Goal: Complete application form: Complete application form

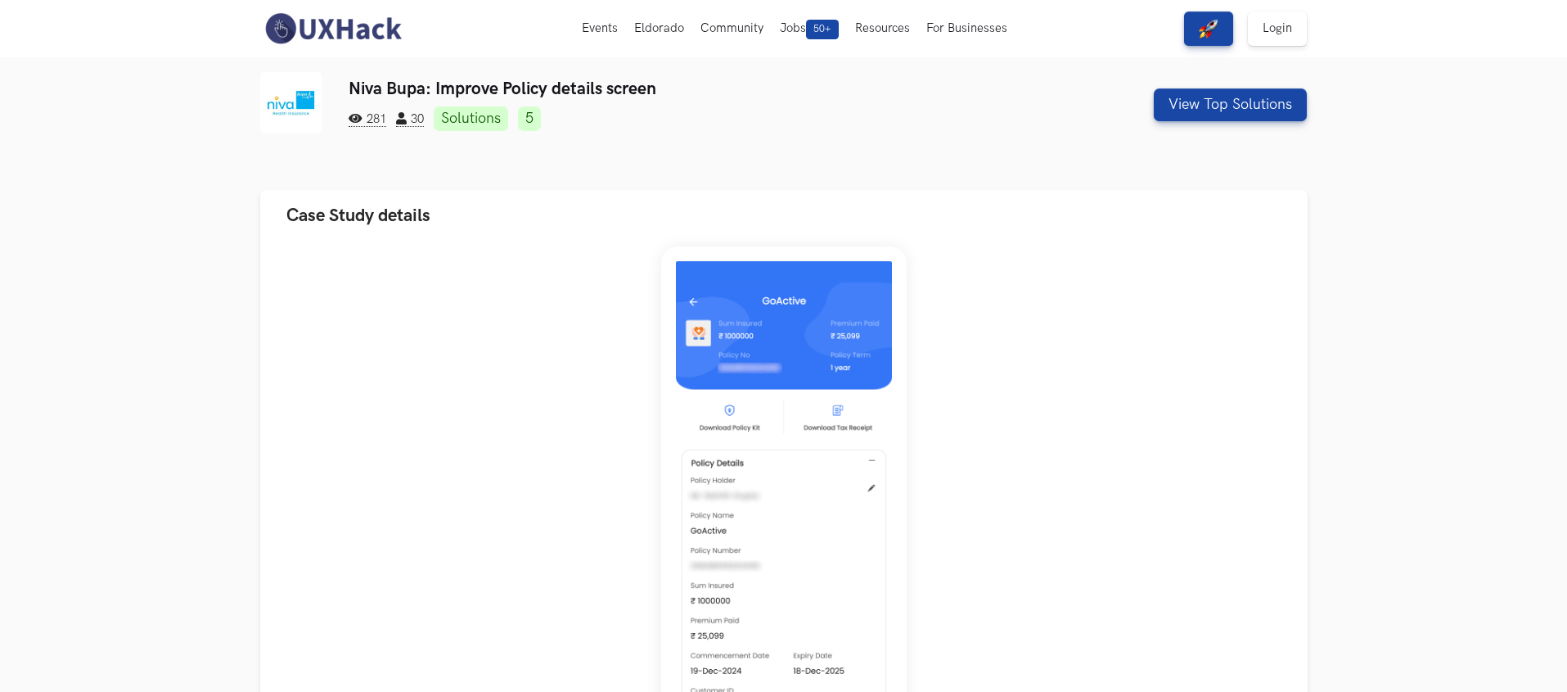
click at [371, 40] on img at bounding box center [333, 28] width 146 height 34
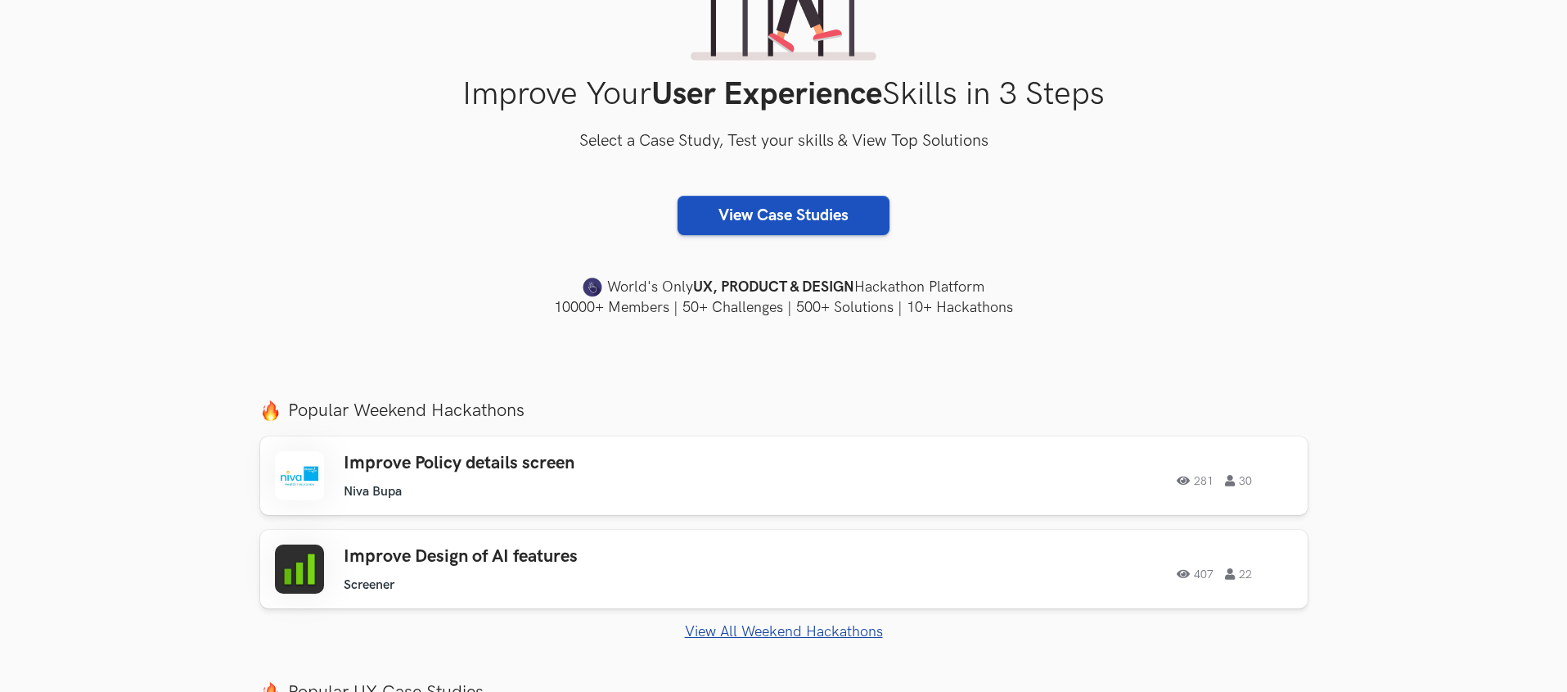
scroll to position [311, 0]
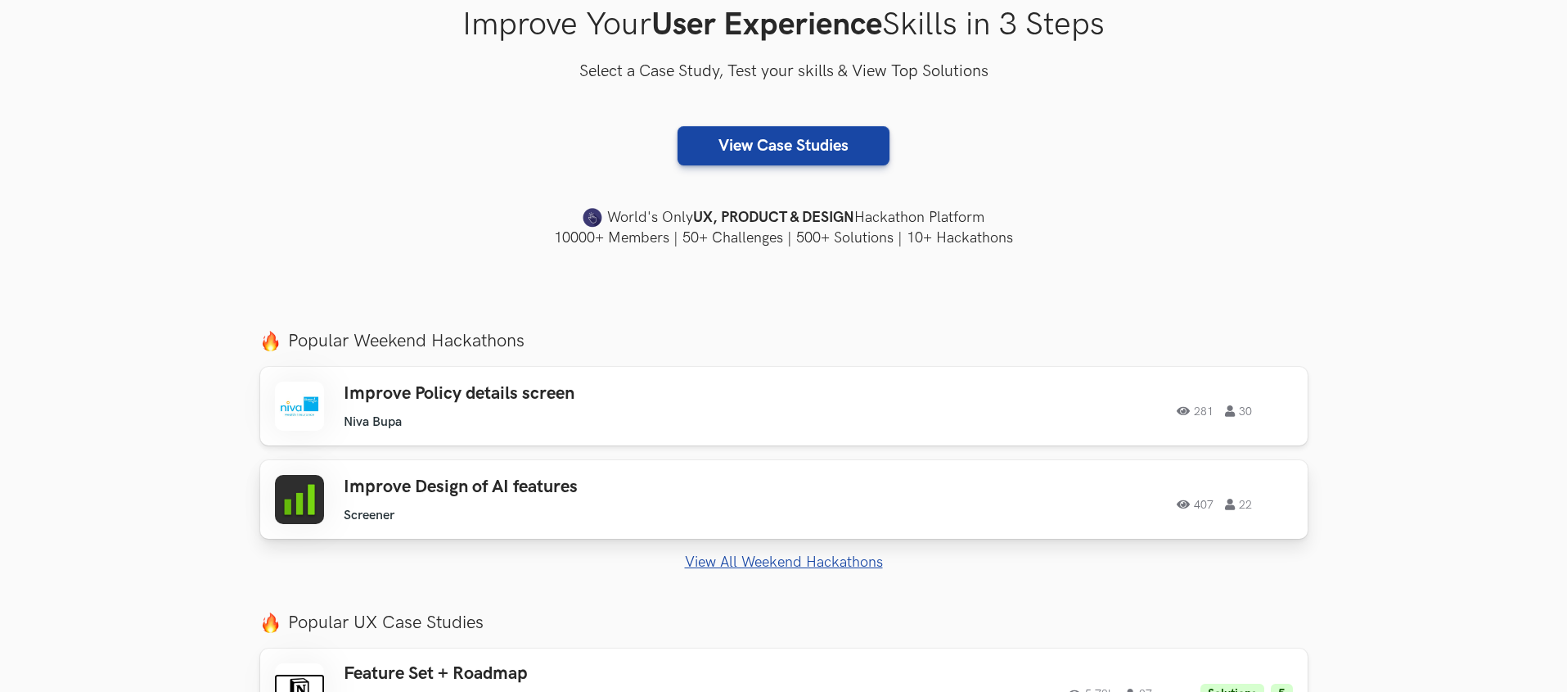
click at [702, 488] on h3 "Improve Design of AI features" at bounding box center [576, 486] width 465 height 21
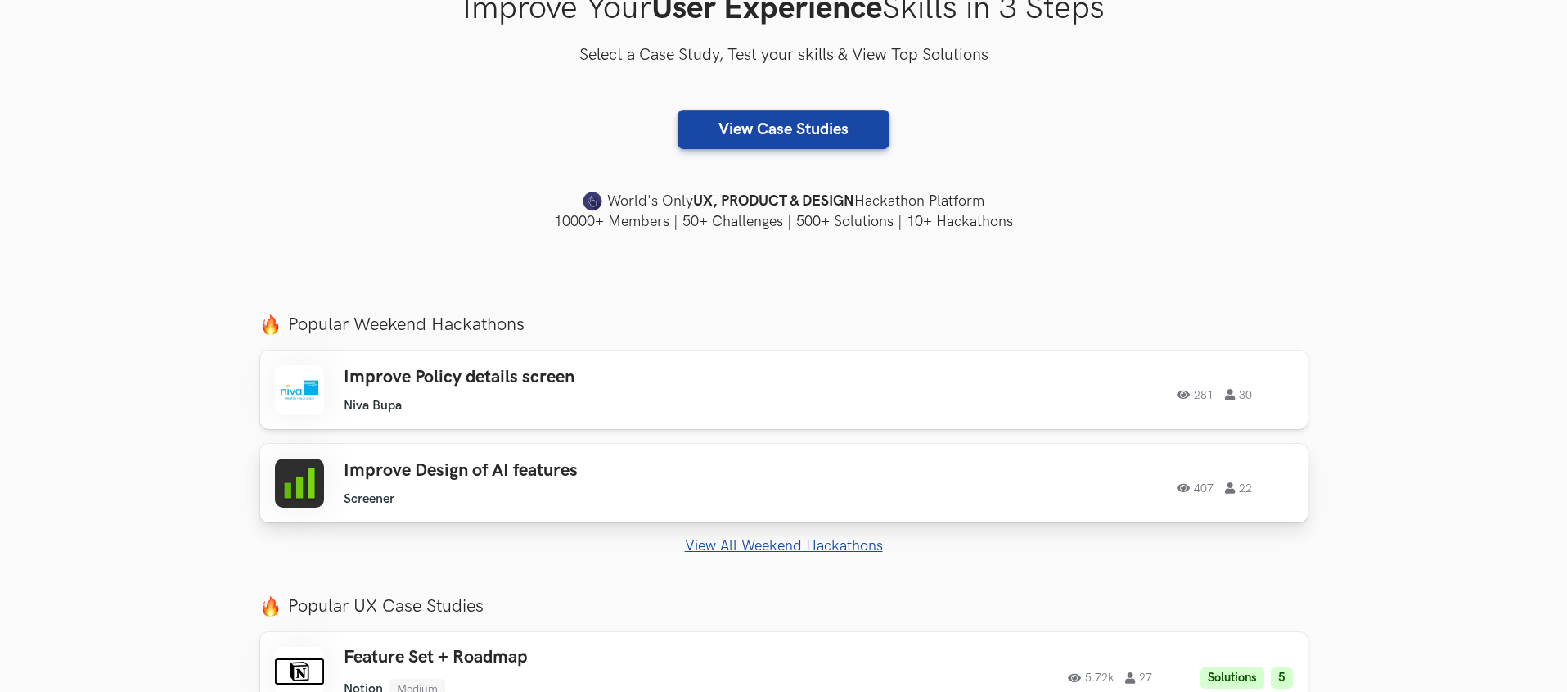
scroll to position [329, 0]
click at [727, 397] on ul "Niva Bupa" at bounding box center [576, 404] width 465 height 16
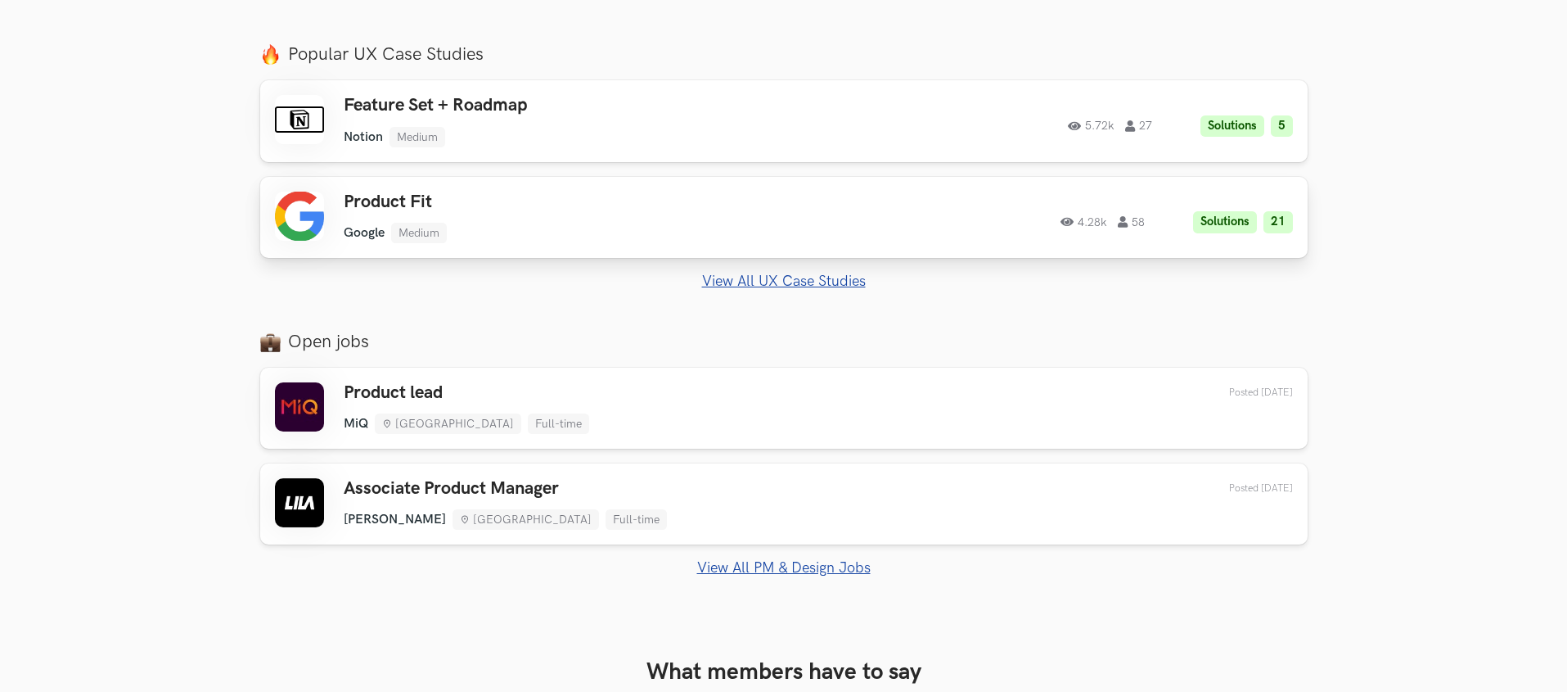
scroll to position [952, 0]
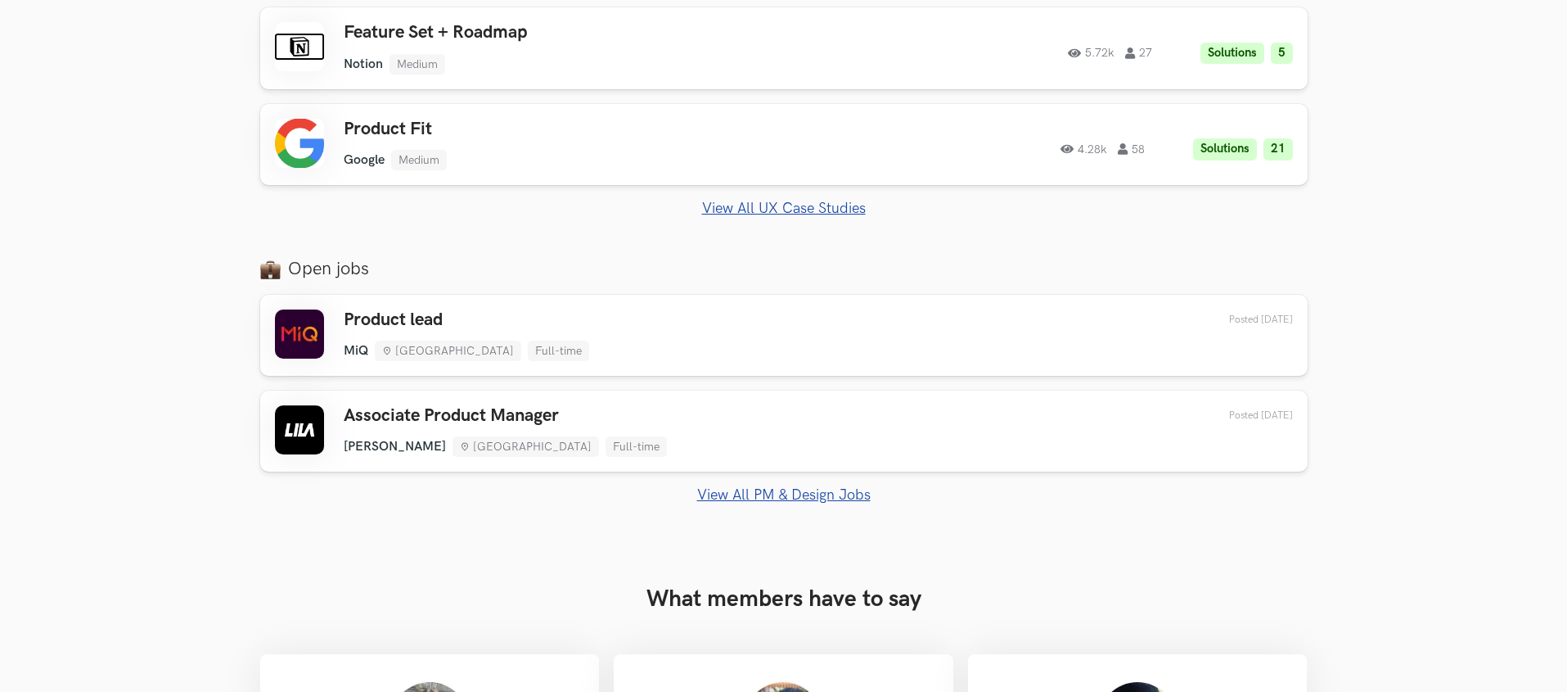
click at [800, 493] on link "View All PM & Design Jobs" at bounding box center [784, 494] width 1048 height 17
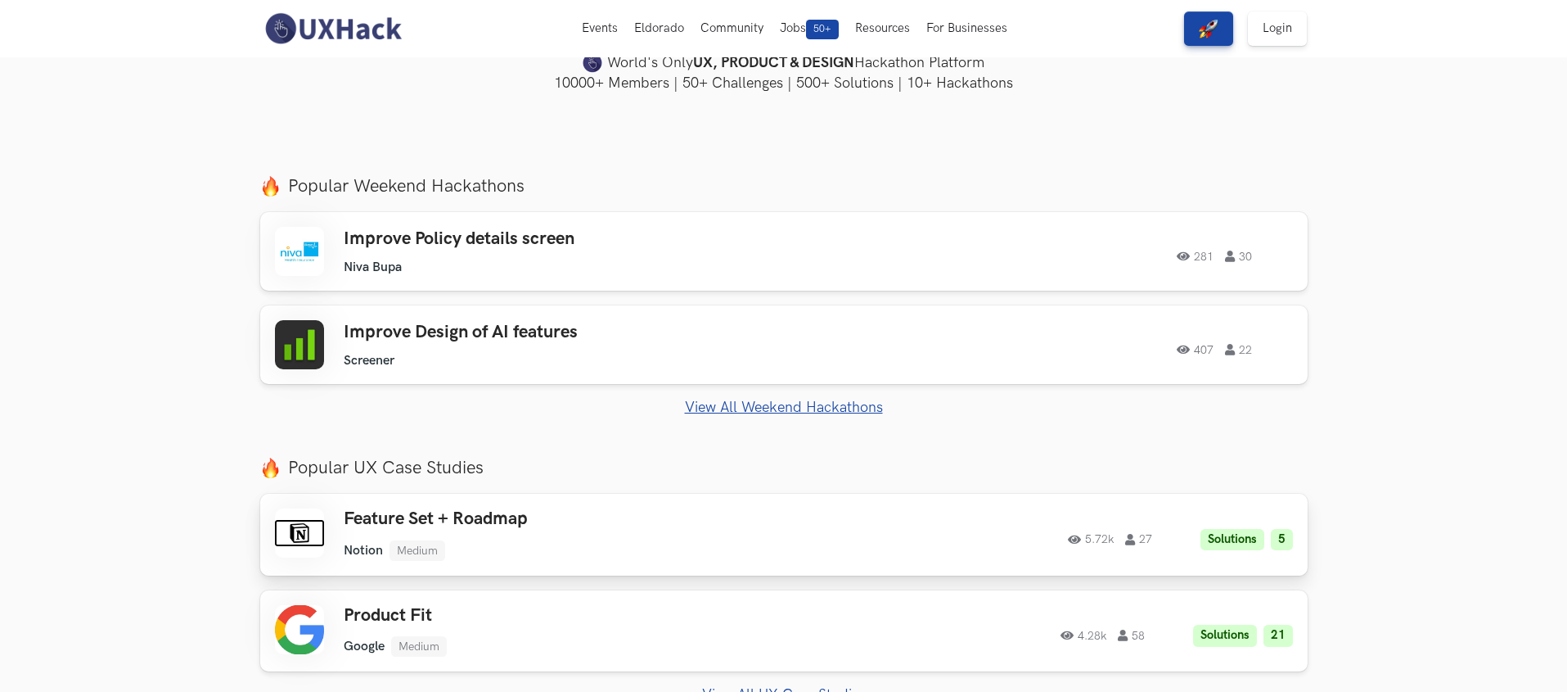
scroll to position [423, 0]
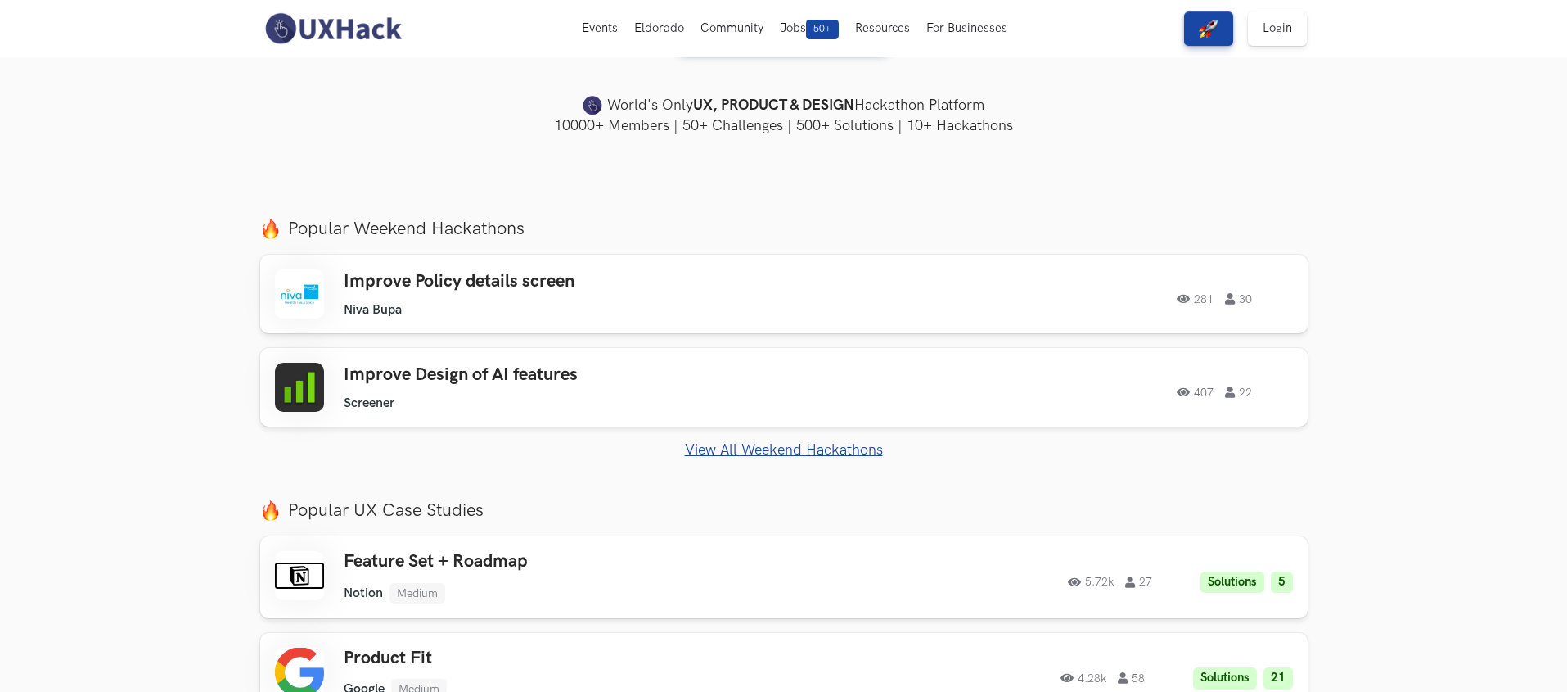
click at [778, 452] on link "View All Weekend Hackathons" at bounding box center [784, 449] width 1048 height 17
click at [446, 398] on ul "Screener" at bounding box center [576, 403] width 465 height 16
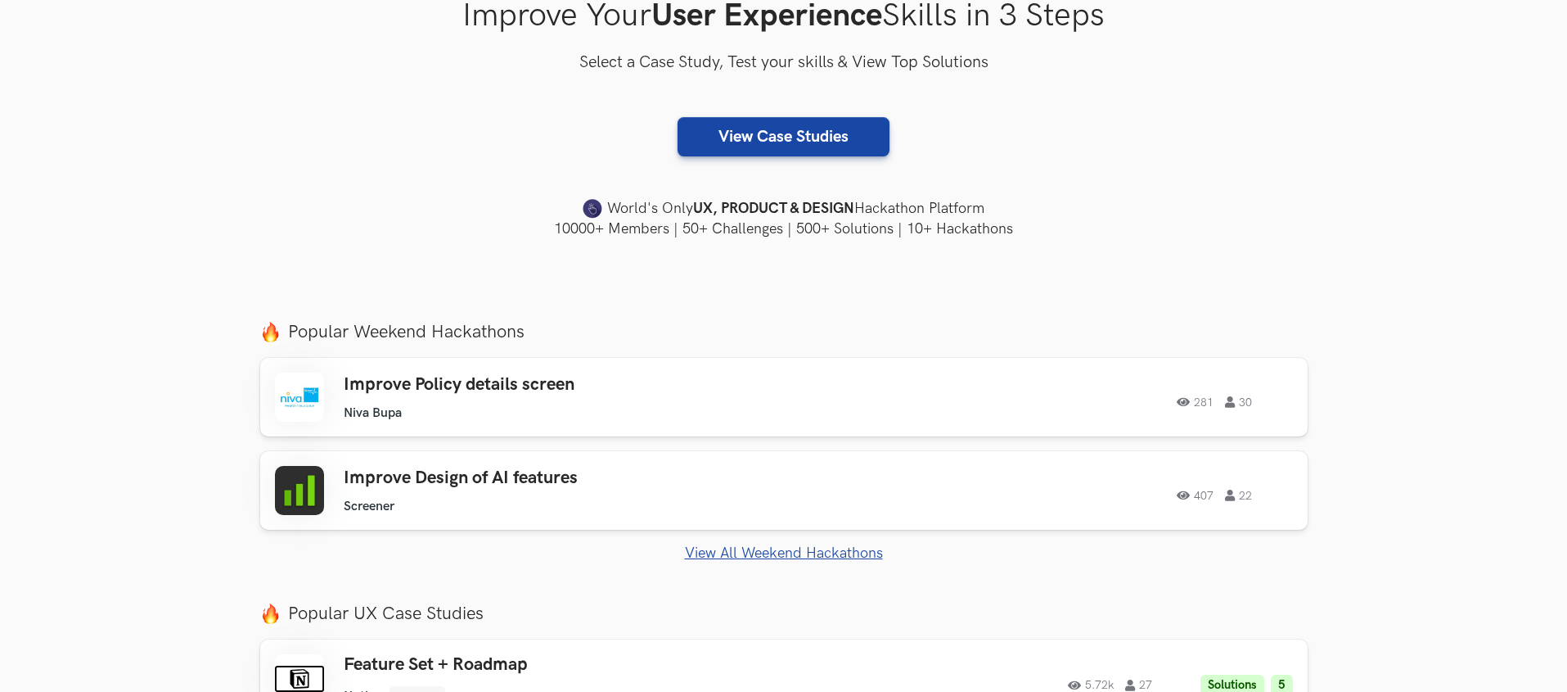
scroll to position [454, 0]
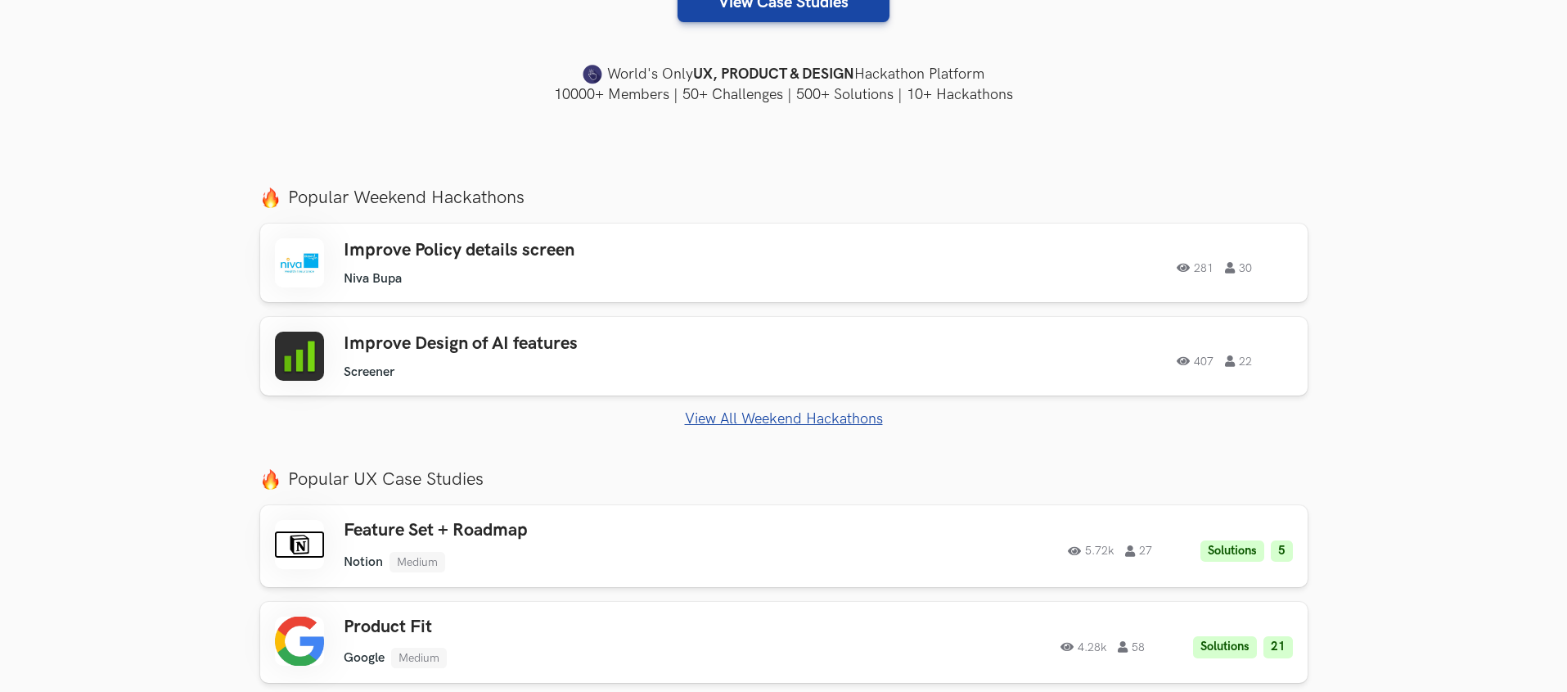
click at [738, 421] on link "View All Weekend Hackathons" at bounding box center [784, 418] width 1048 height 17
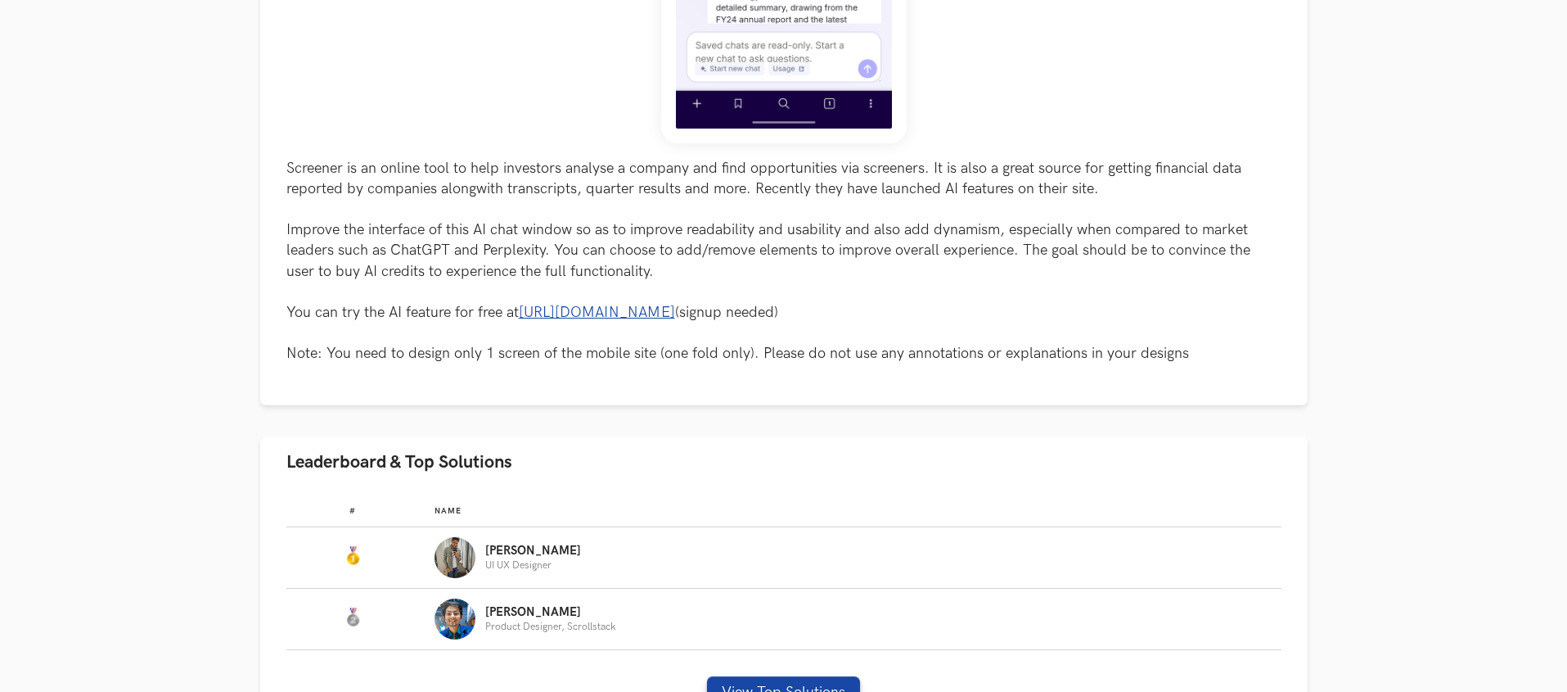
scroll to position [755, 0]
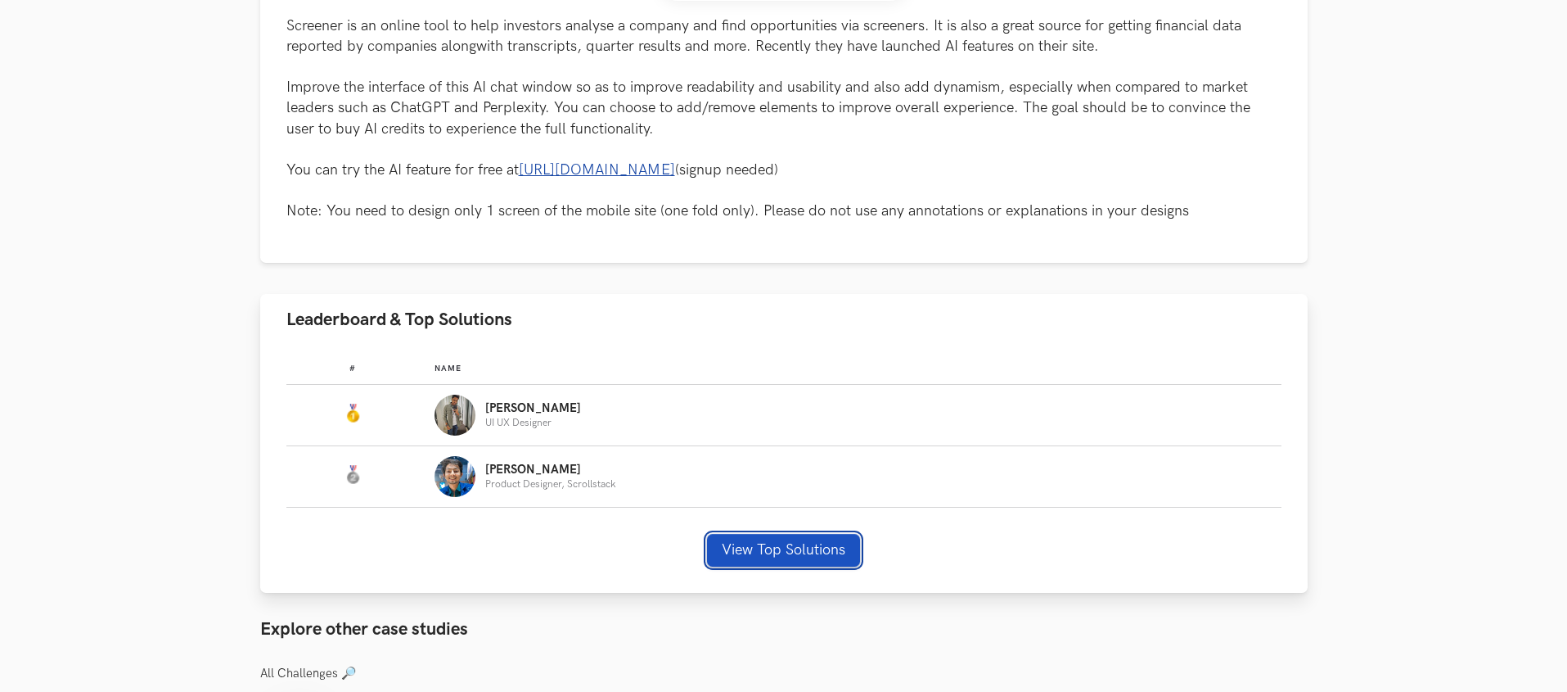
click at [746, 540] on button "View Top Solutions" at bounding box center [783, 550] width 153 height 33
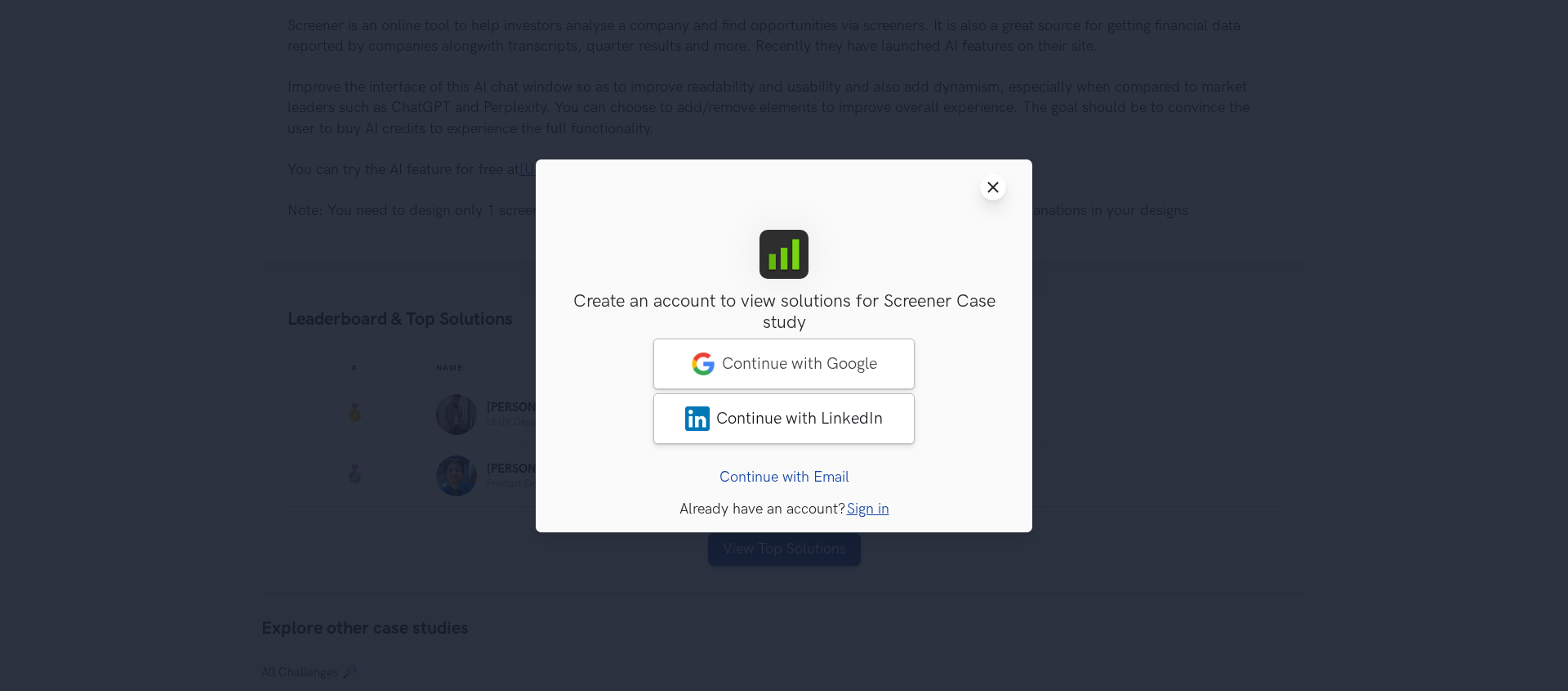
click at [989, 185] on icon "Close modal window" at bounding box center [993, 187] width 13 height 13
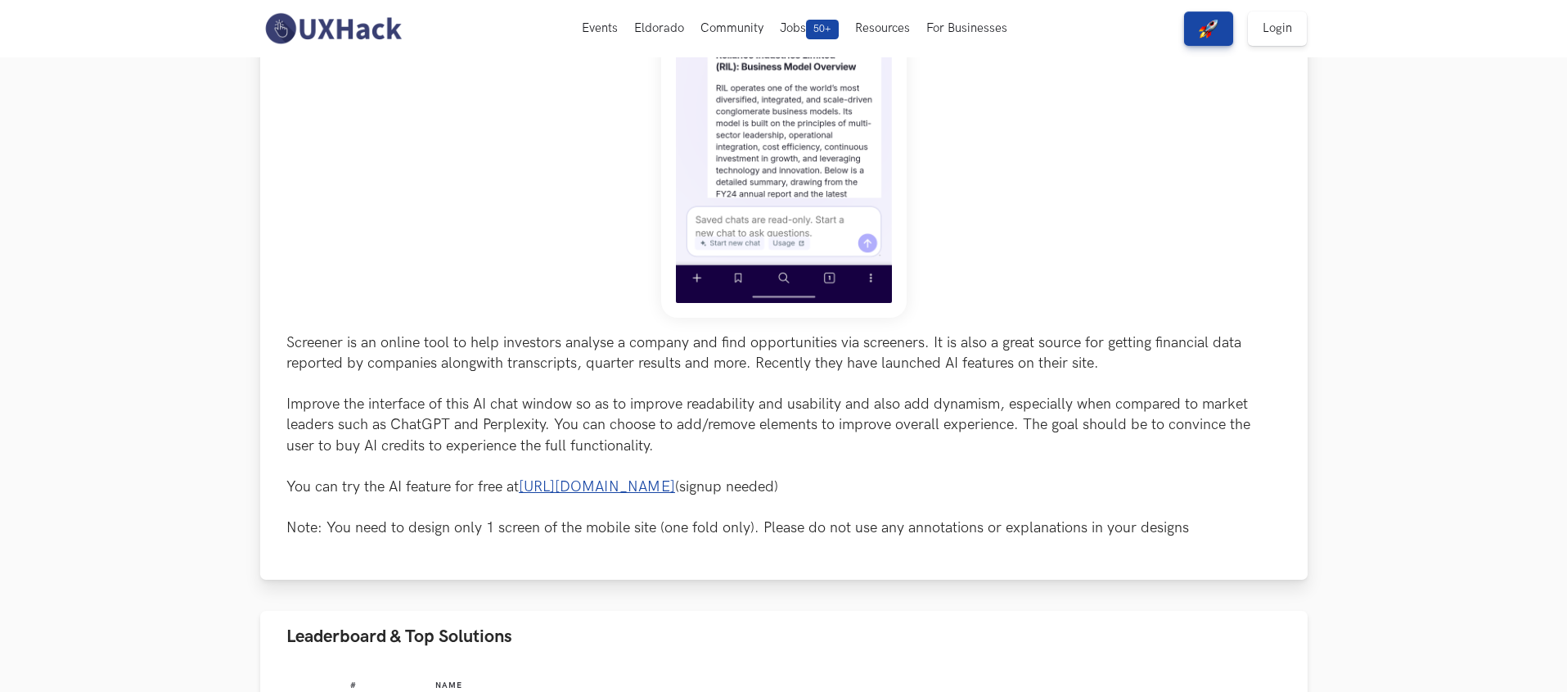
scroll to position [0, 0]
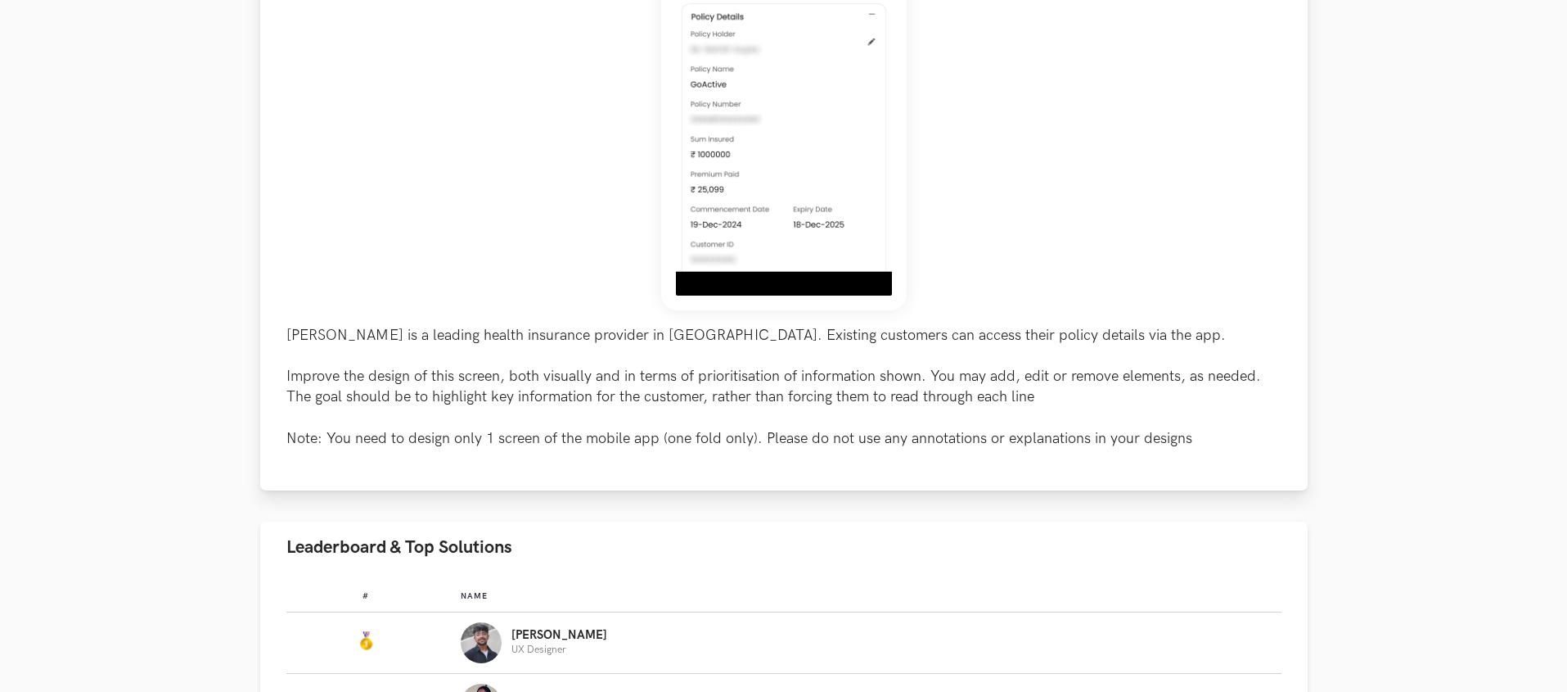
scroll to position [588, 0]
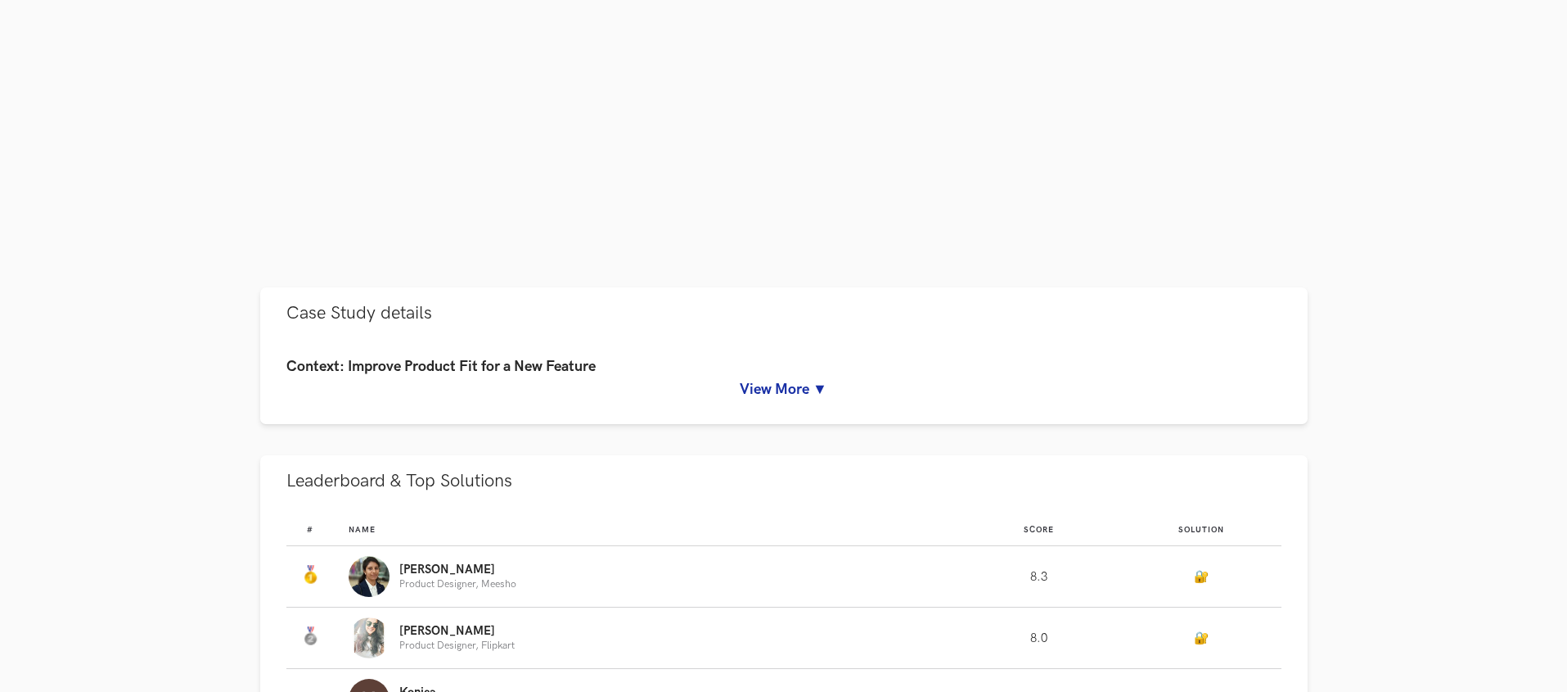
scroll to position [687, 0]
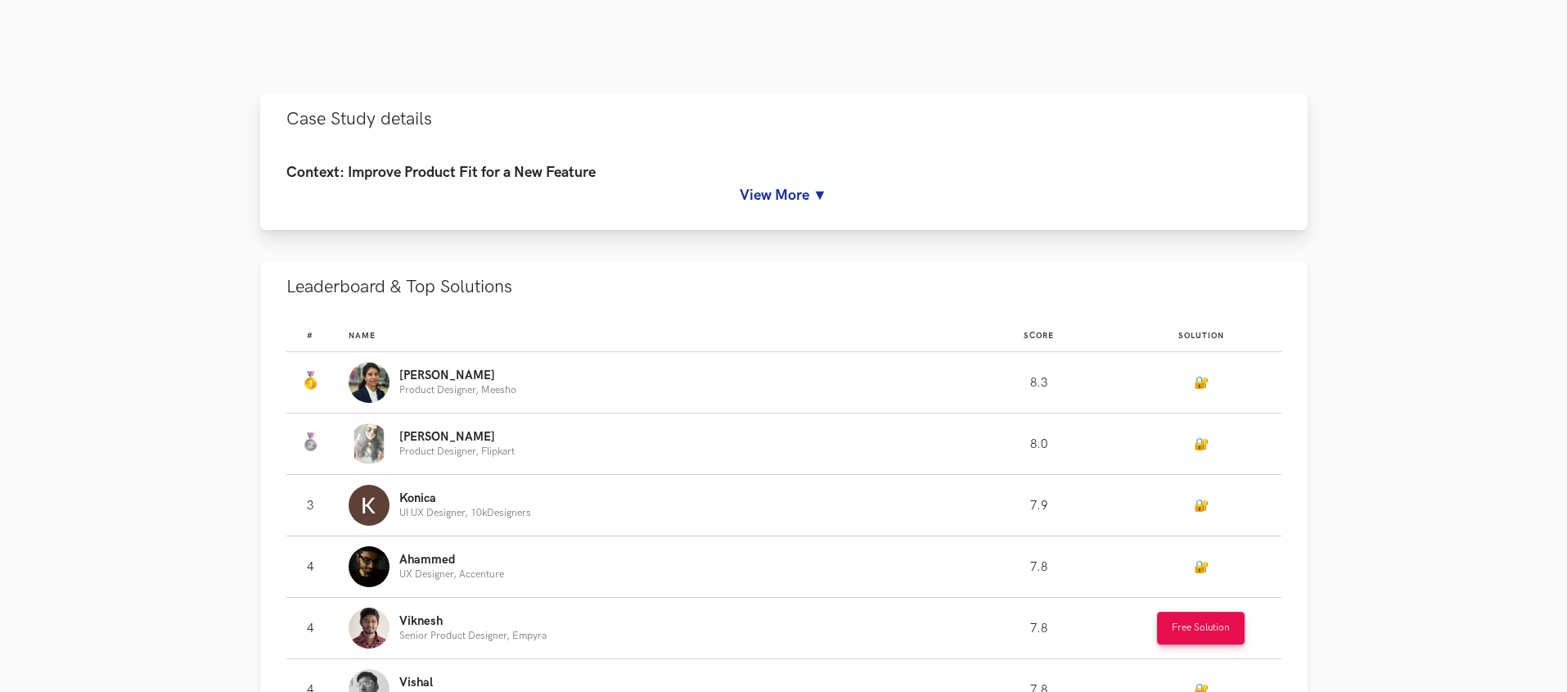
click at [805, 164] on h4 "Context: Improve Product Fit for a New Feature" at bounding box center [783, 172] width 995 height 17
click at [805, 187] on link "View More ▼" at bounding box center [783, 195] width 995 height 17
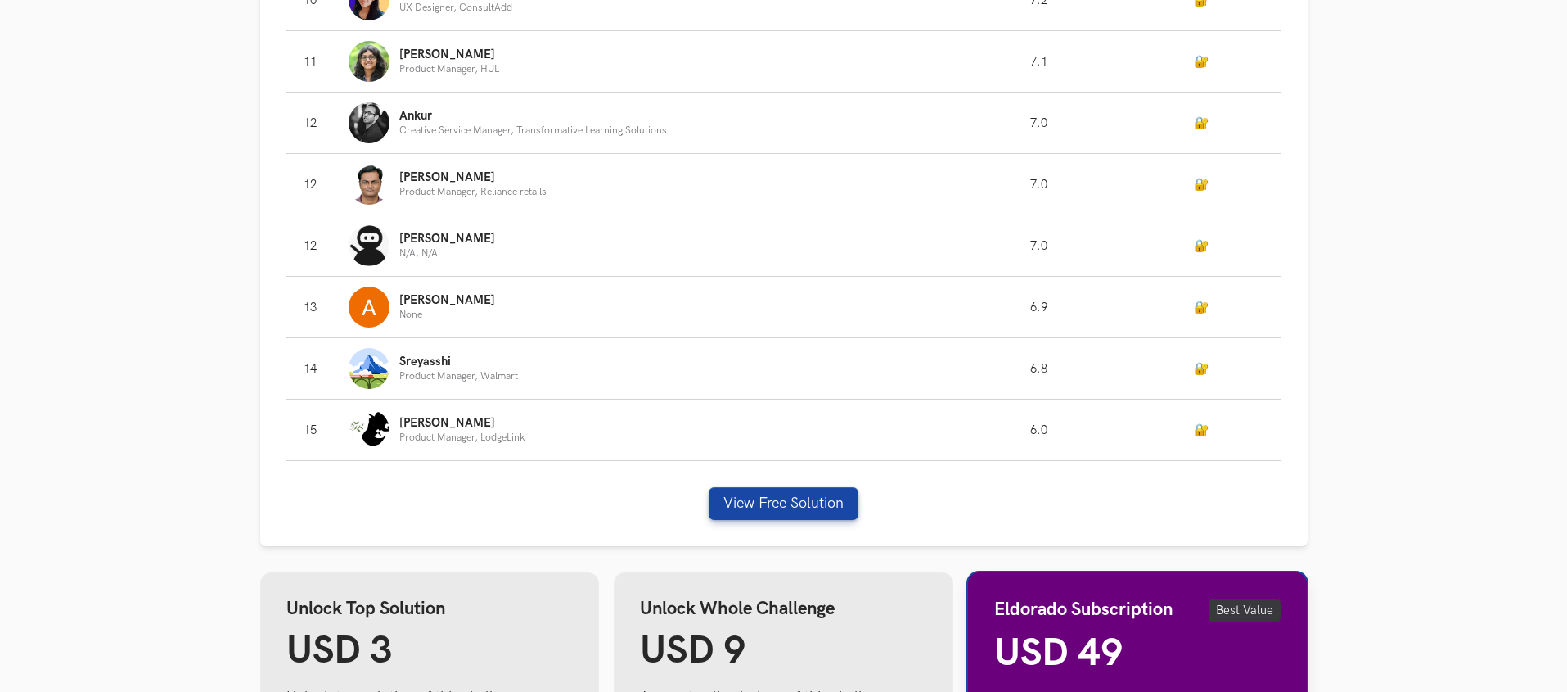
scroll to position [2562, 0]
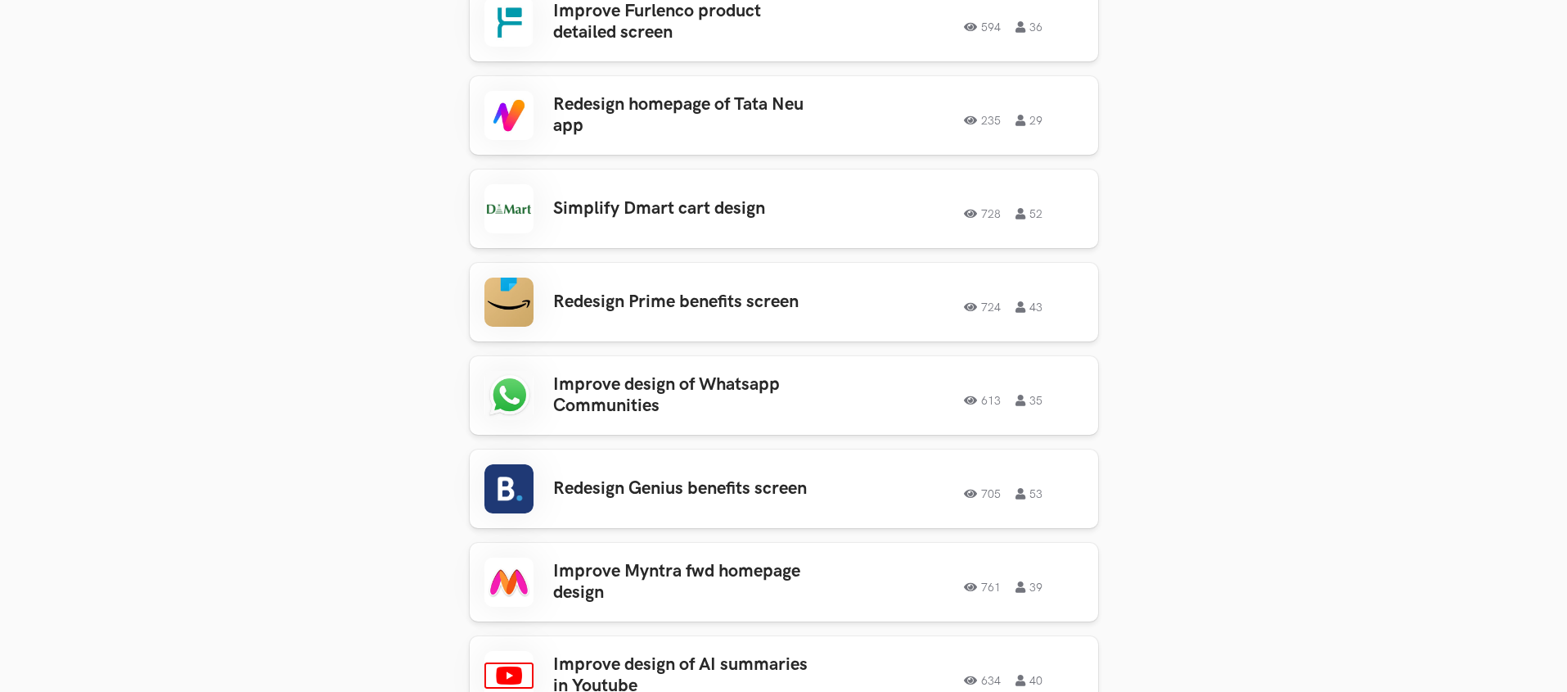
scroll to position [1810, 0]
click at [665, 291] on h3 "Redesign Prime benefits screen" at bounding box center [680, 301] width 255 height 21
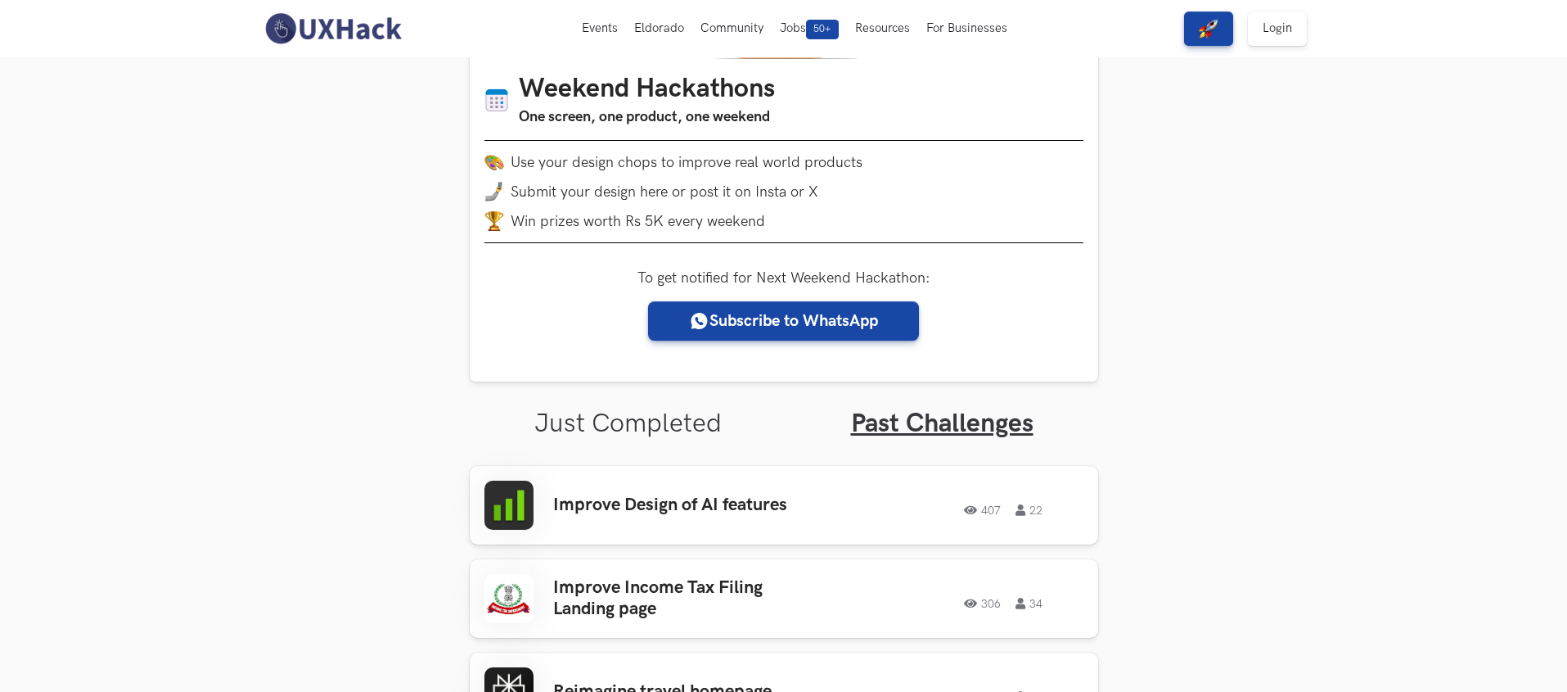
scroll to position [0, 0]
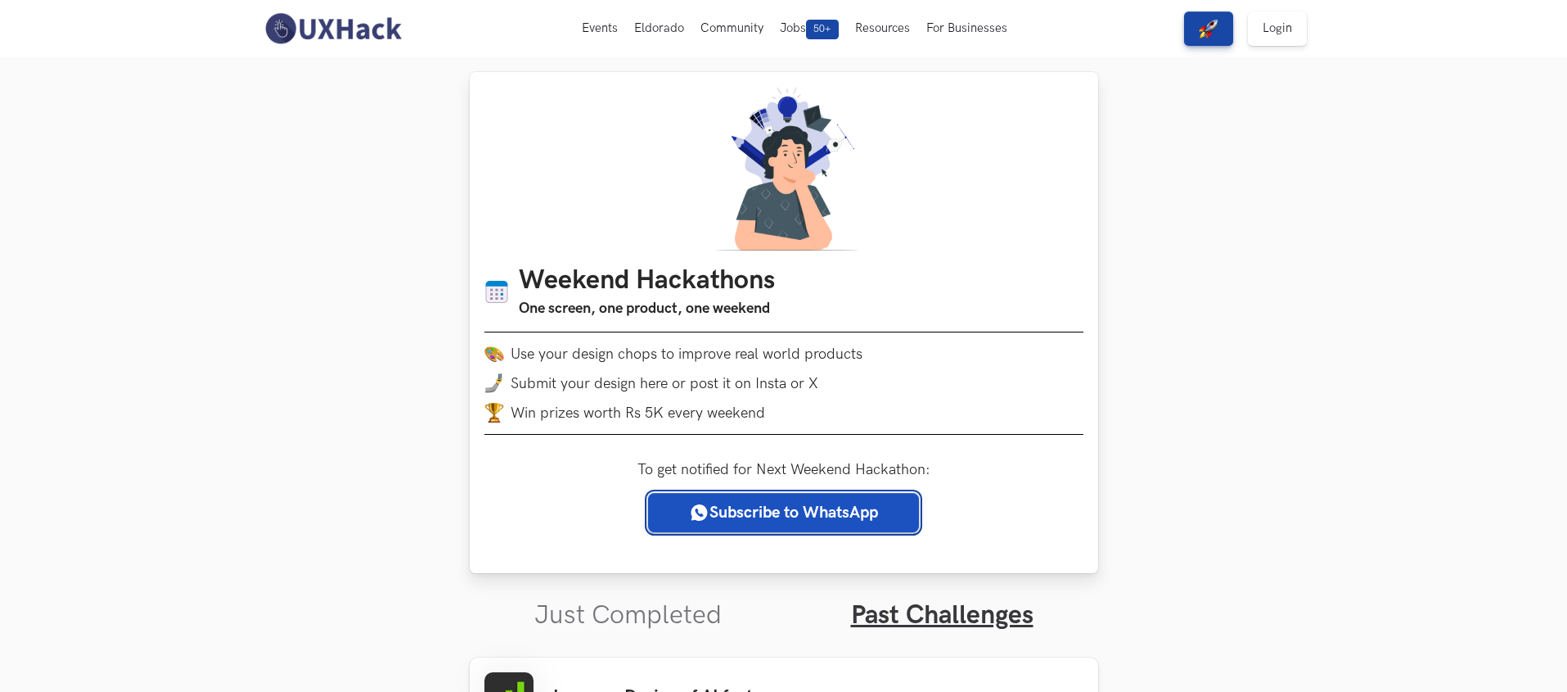
click at [777, 525] on link "Subscribe to WhatsApp" at bounding box center [783, 512] width 271 height 39
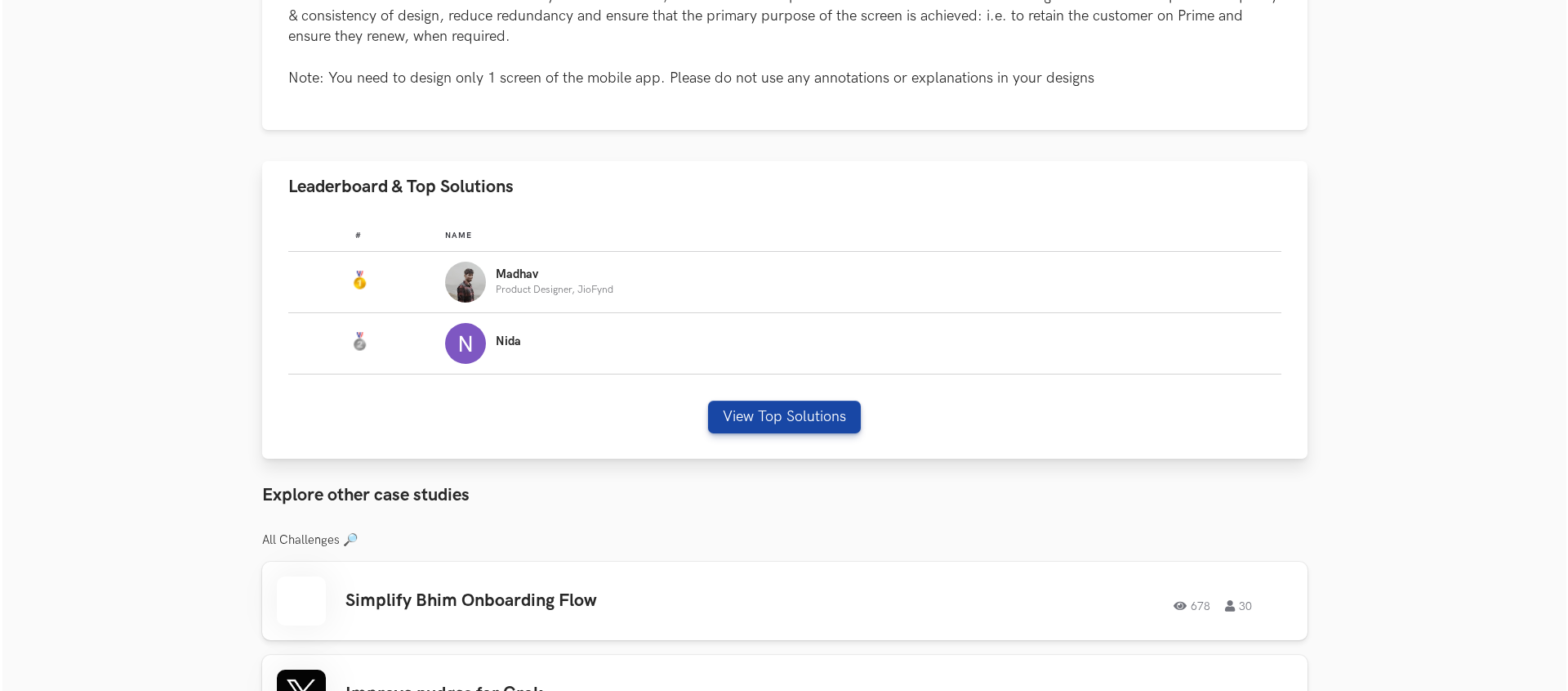
scroll to position [1045, 0]
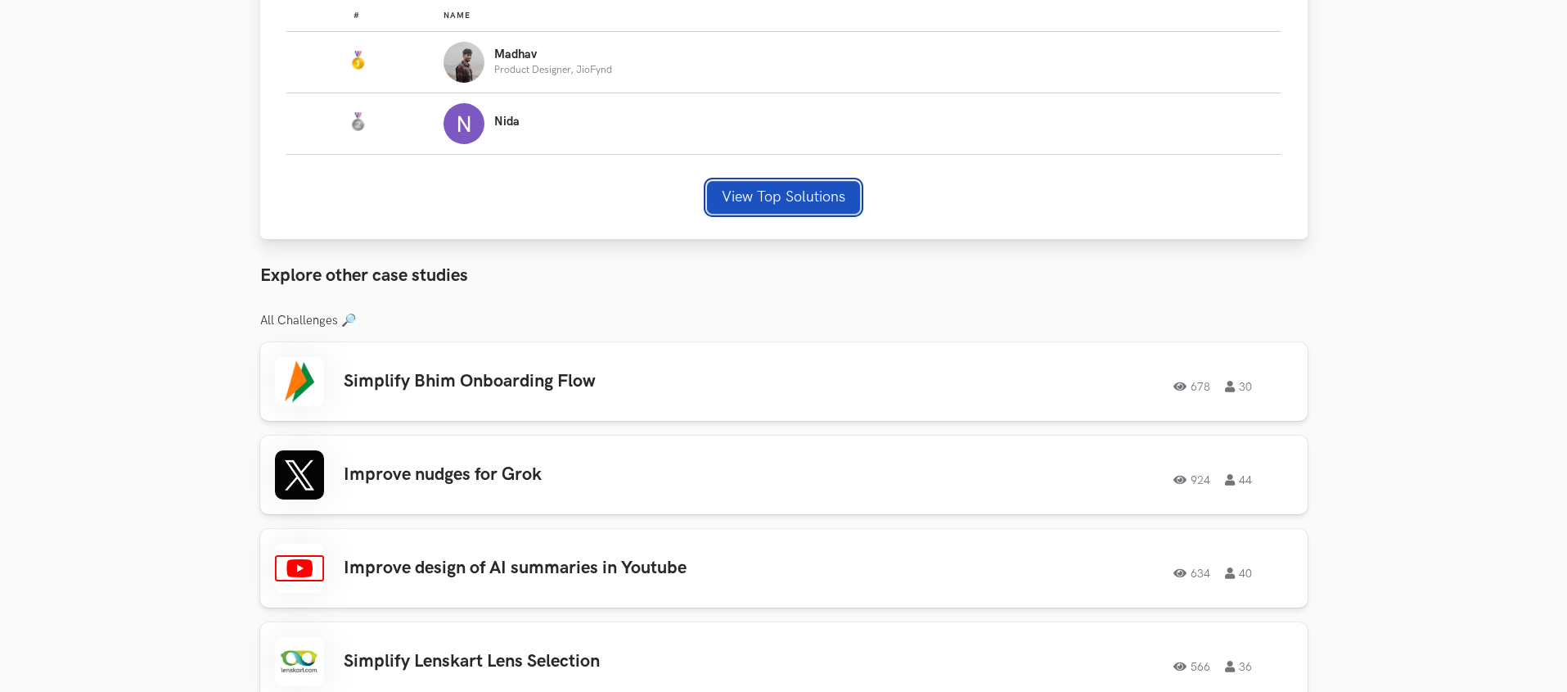
click at [781, 194] on button "View Top Solutions" at bounding box center [783, 197] width 153 height 33
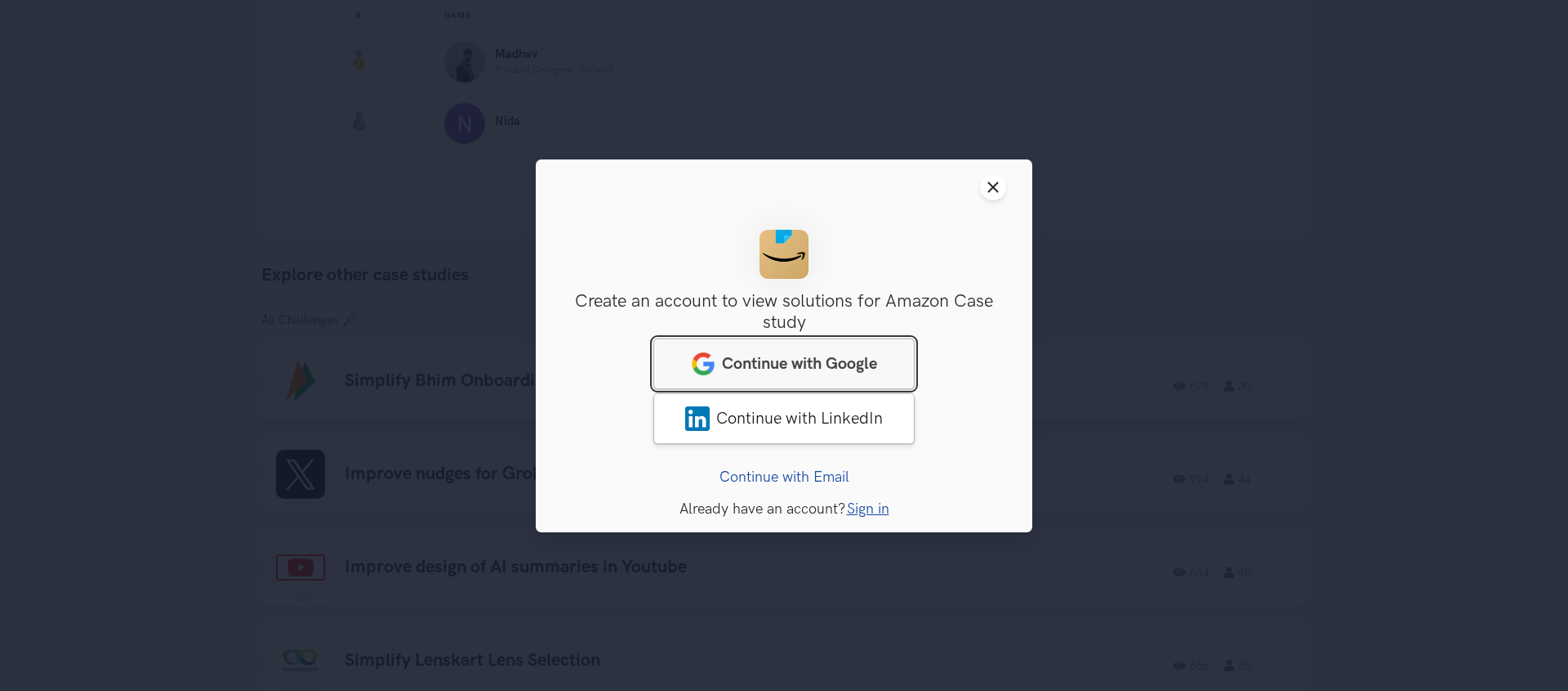
click at [805, 368] on span "Continue with Google" at bounding box center [798, 363] width 155 height 20
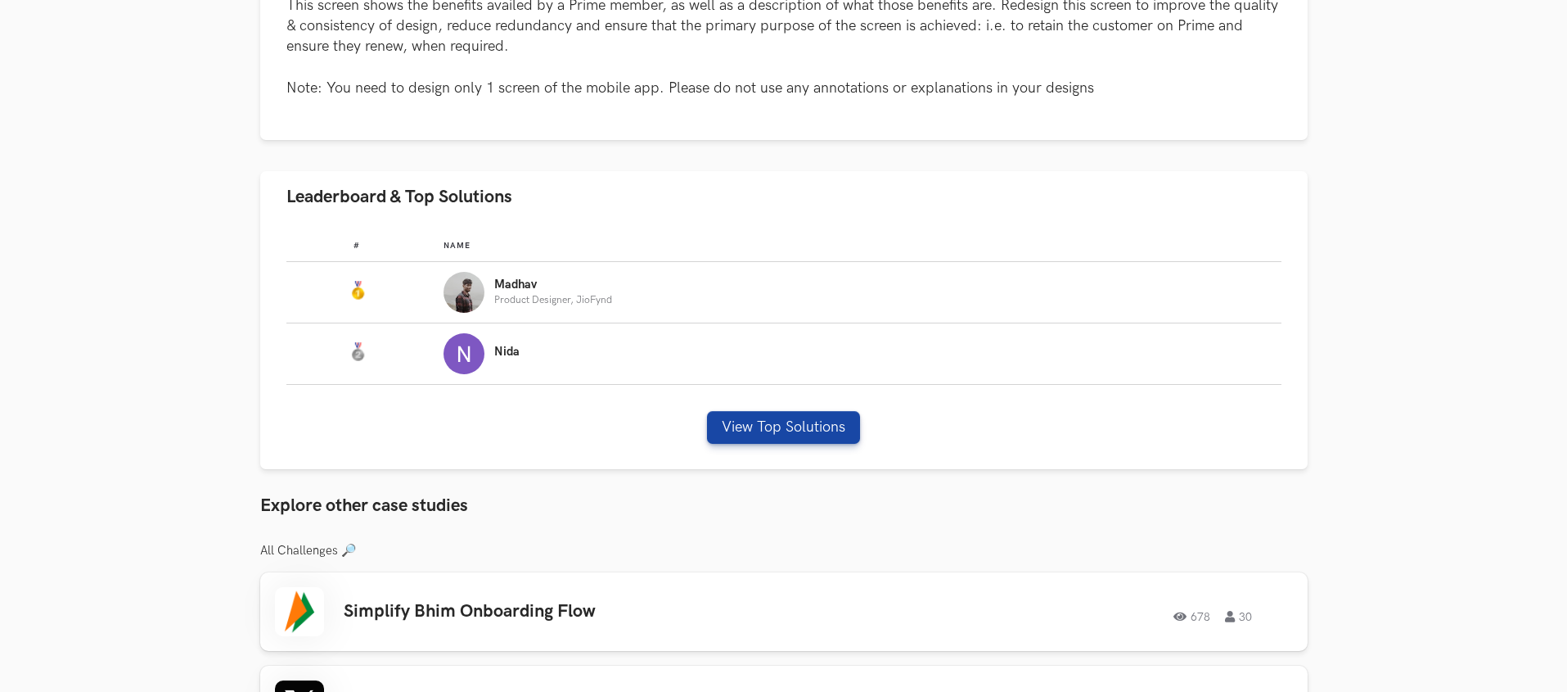
scroll to position [876, 0]
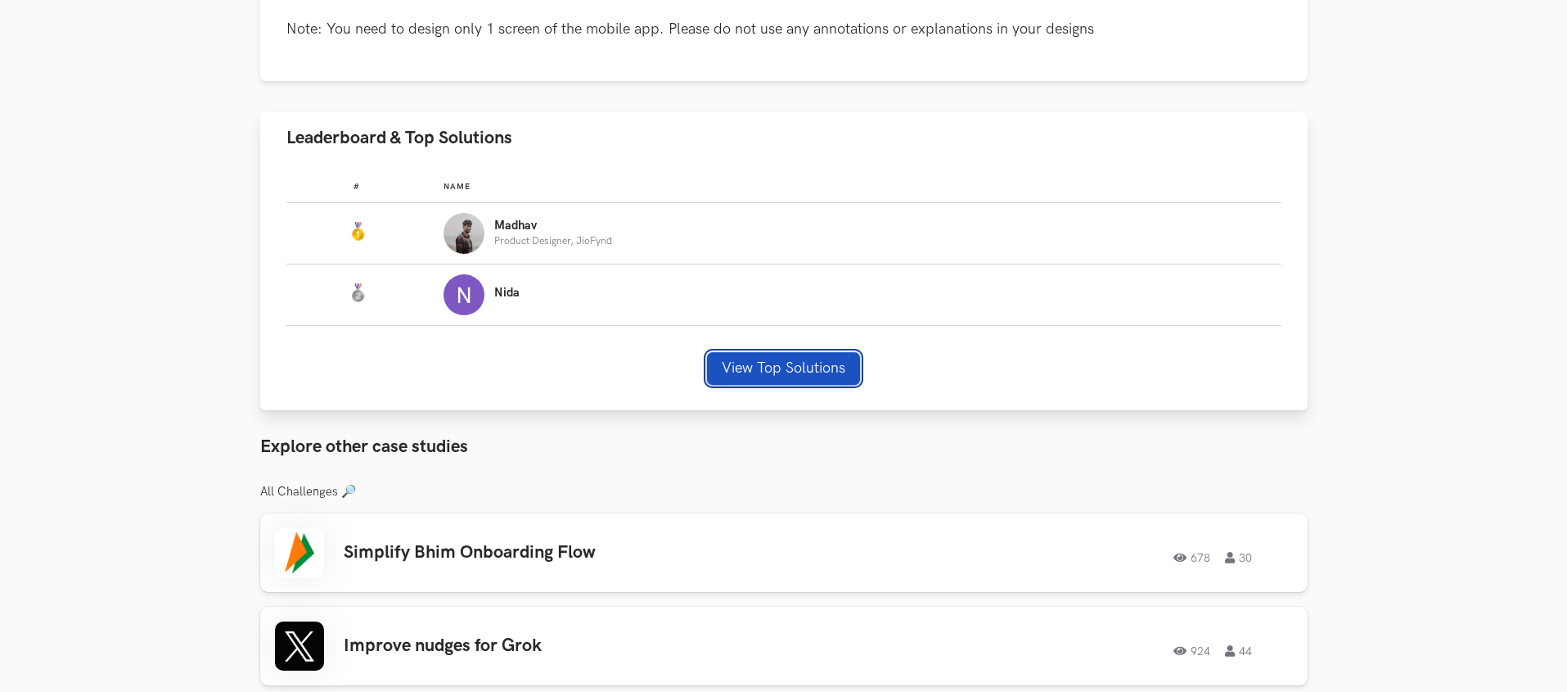
click at [729, 361] on button "View Top Solutions" at bounding box center [783, 368] width 153 height 33
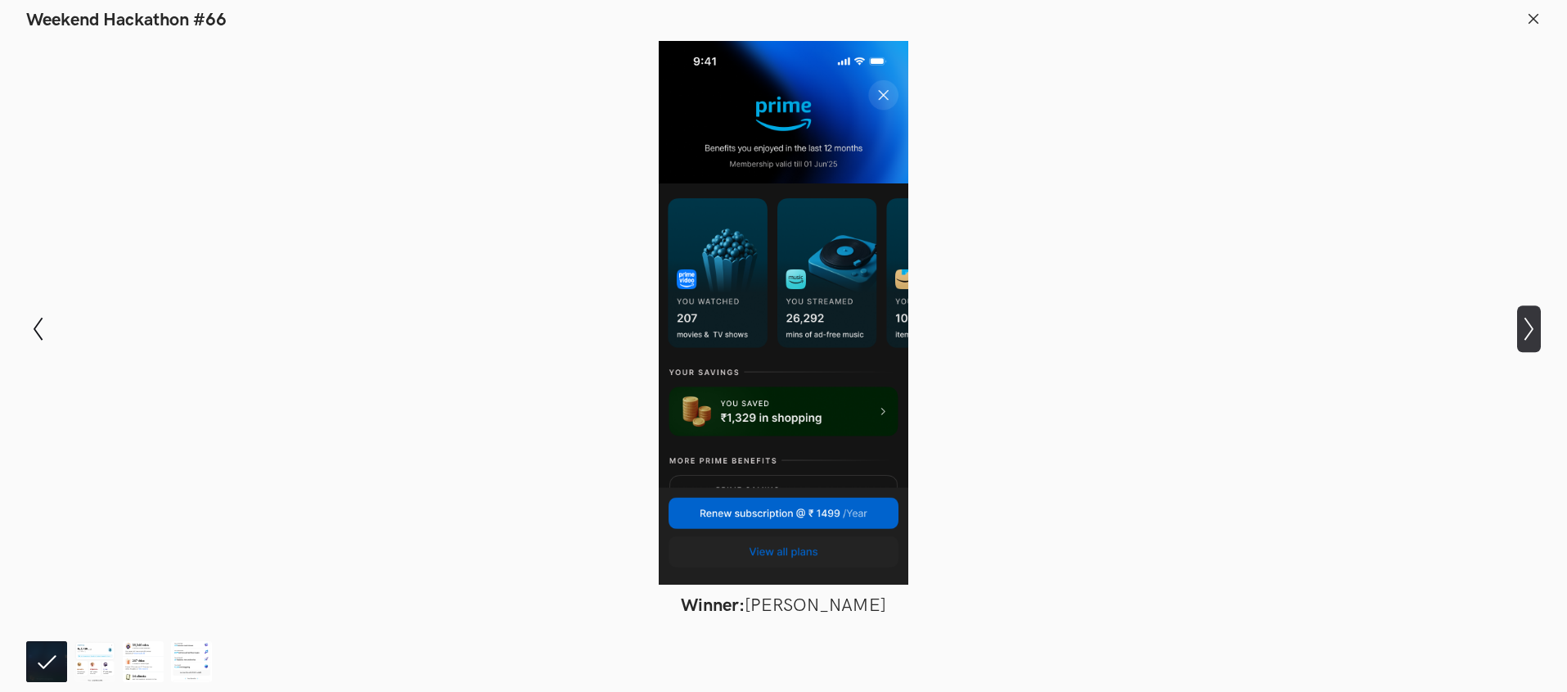
click at [1528, 323] on icon "Show next slide" at bounding box center [1529, 329] width 24 height 24
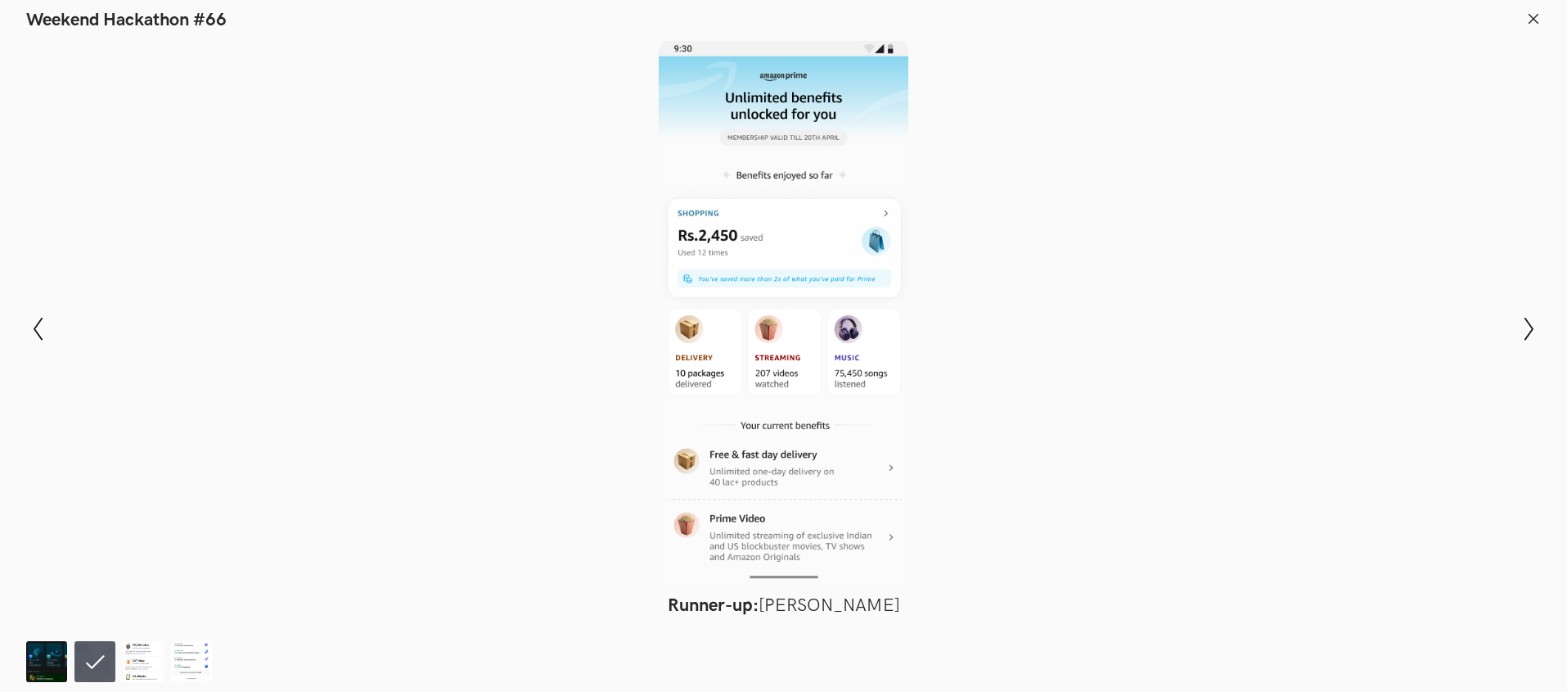
click at [1308, 258] on div at bounding box center [784, 312] width 1448 height 543
click at [1536, 16] on icon at bounding box center [1533, 18] width 15 height 15
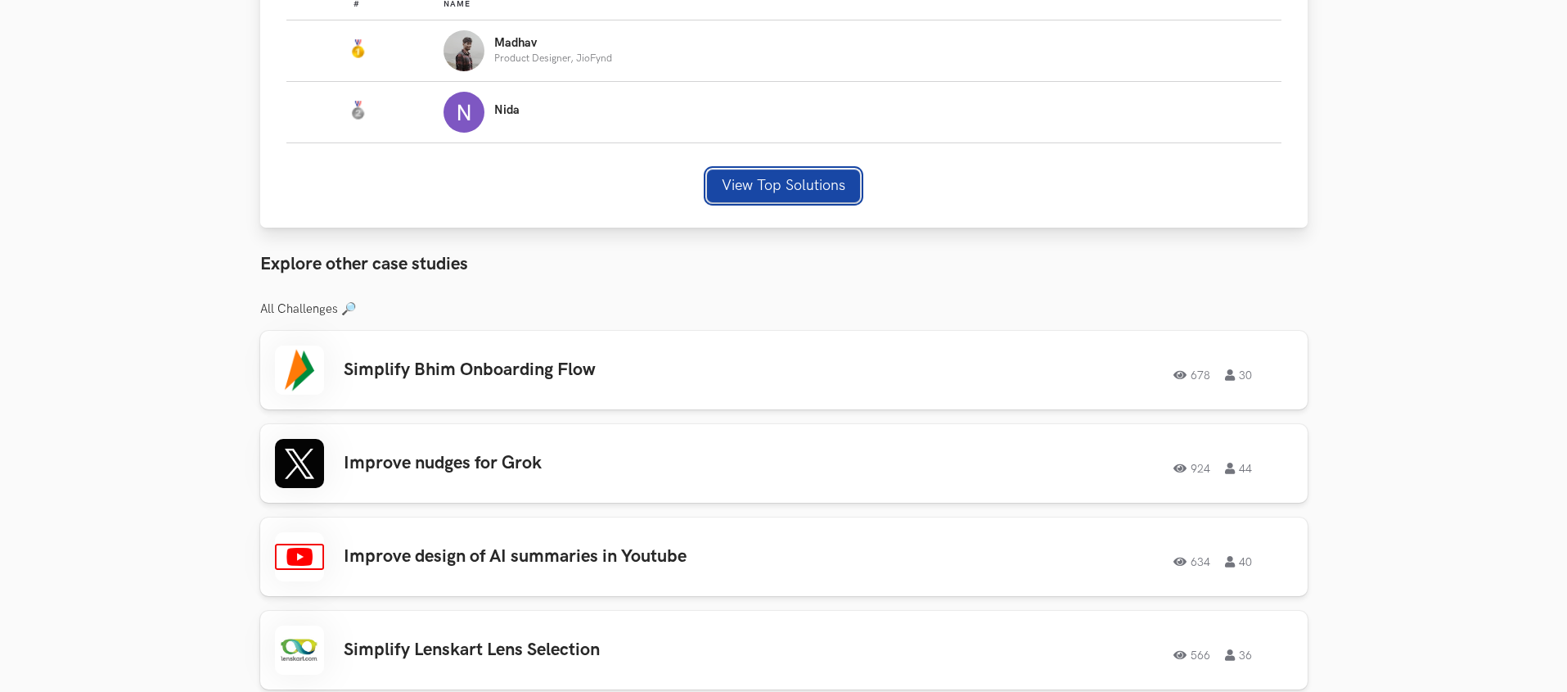
scroll to position [0, 0]
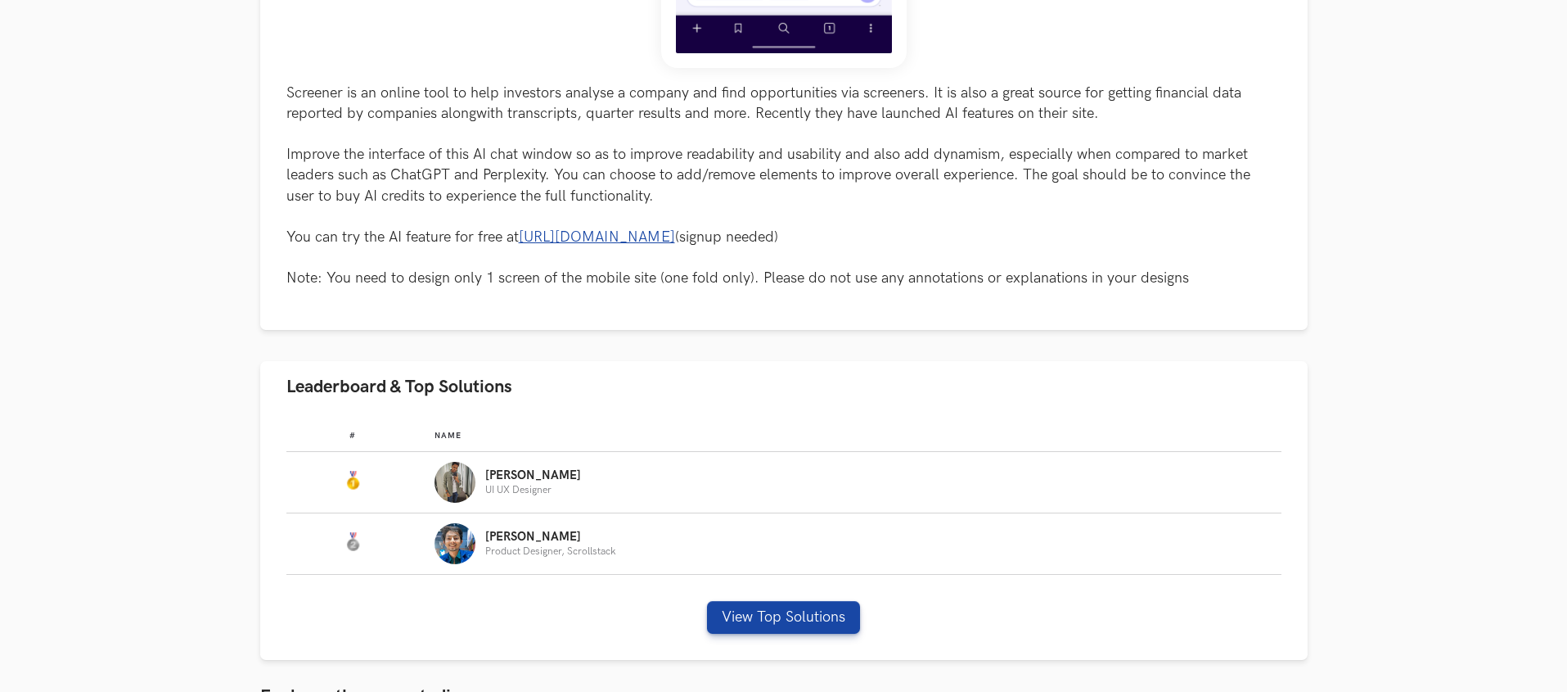
scroll to position [696, 0]
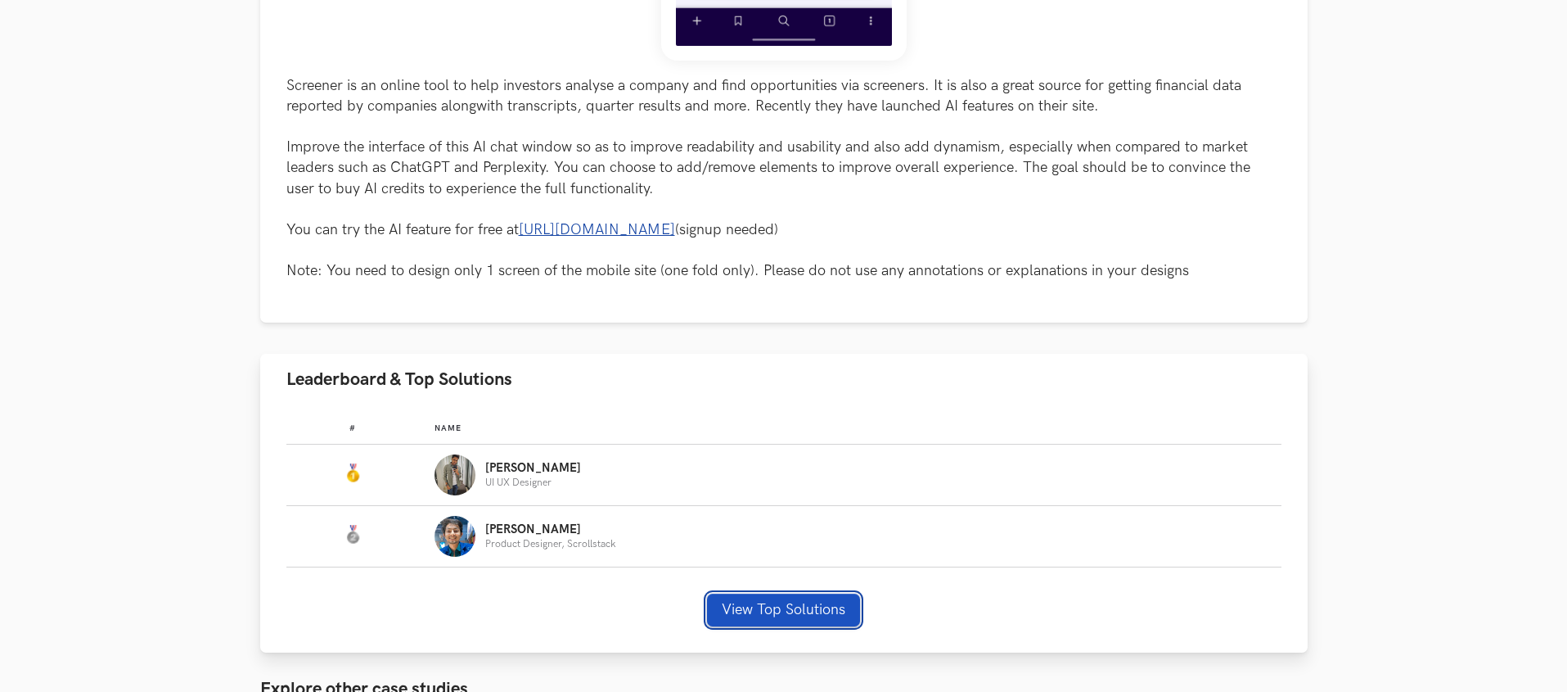
click at [752, 611] on button "View Top Solutions" at bounding box center [783, 609] width 153 height 33
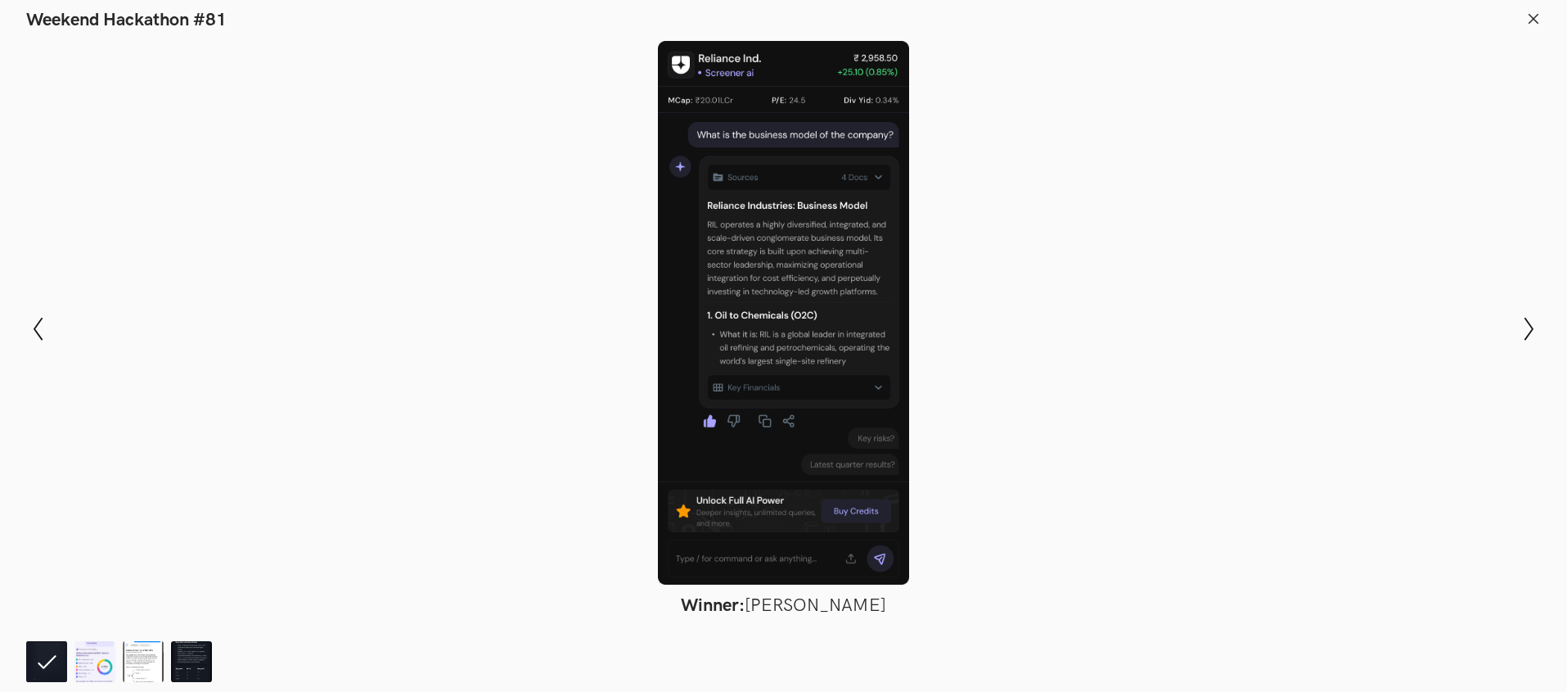
click at [1532, 16] on line at bounding box center [1534, 18] width 9 height 9
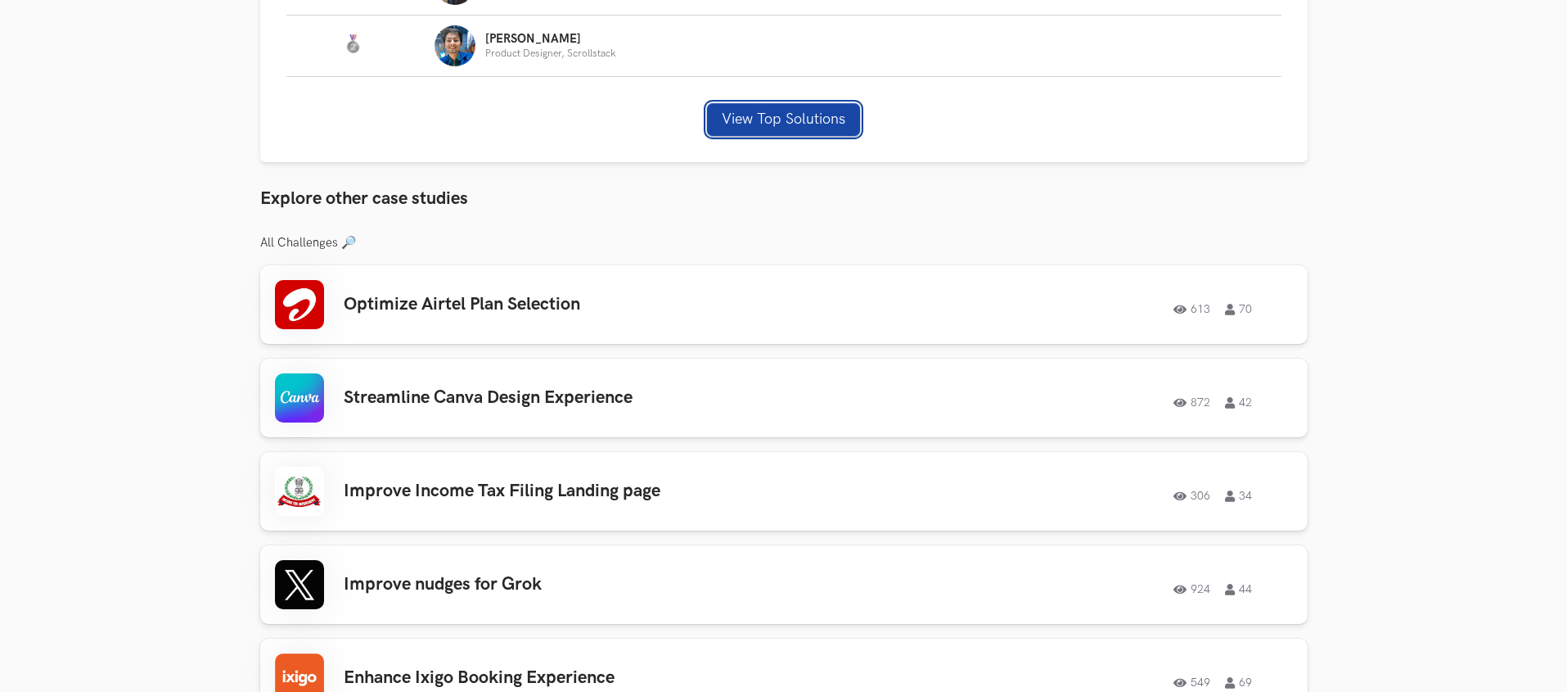
scroll to position [1217, 0]
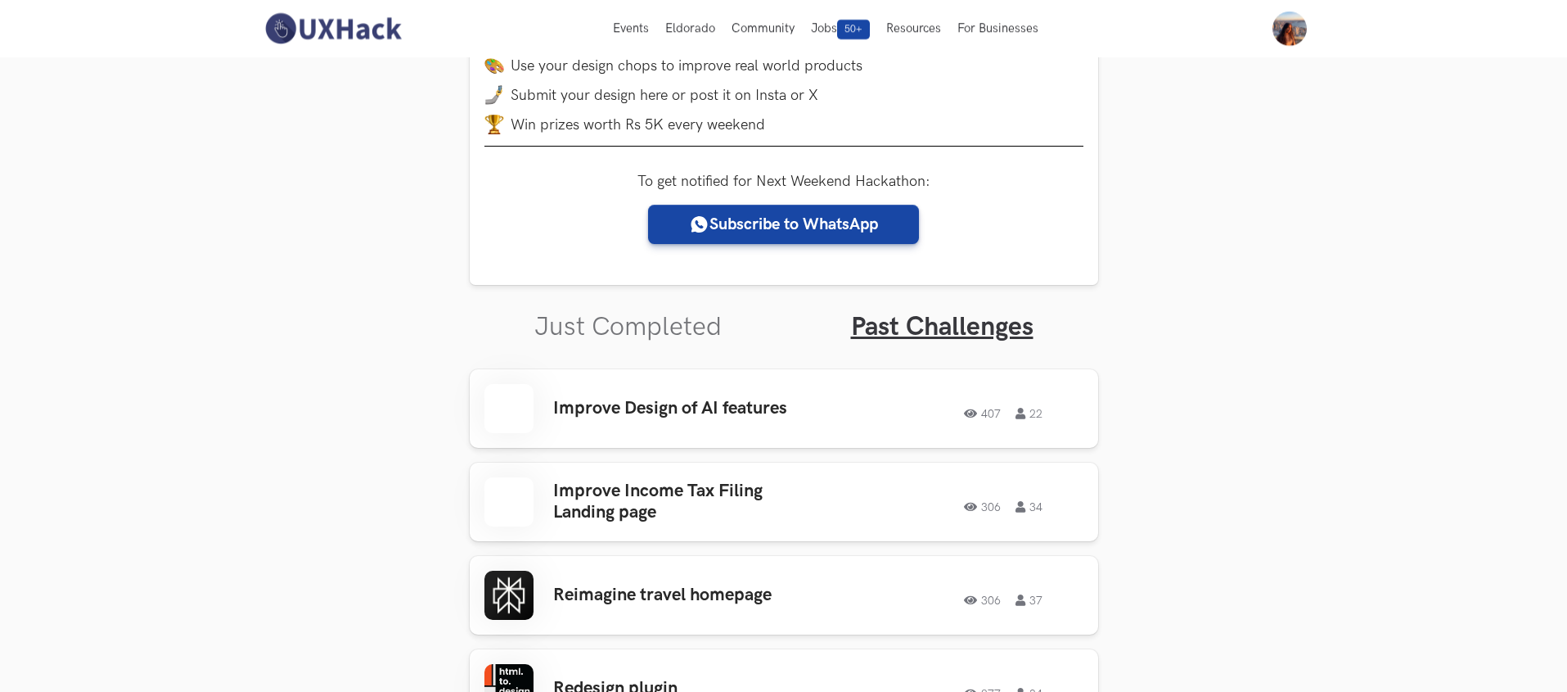
scroll to position [287, 0]
click at [738, 421] on div "Improve Design of AI features 407 22 407 22" at bounding box center [783, 409] width 599 height 49
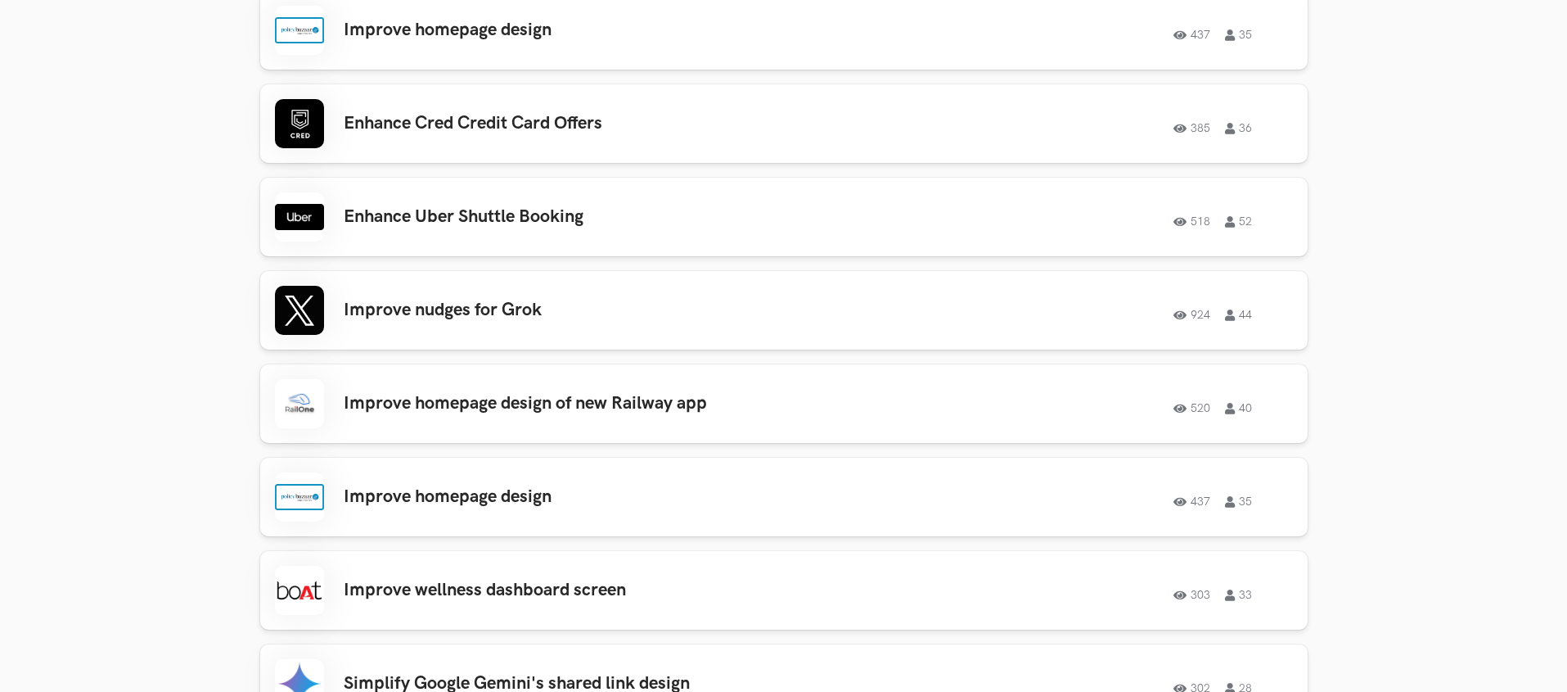
scroll to position [1554, 0]
click at [537, 326] on div "Improve nudges for Grok 924 44 924 44" at bounding box center [784, 309] width 1018 height 49
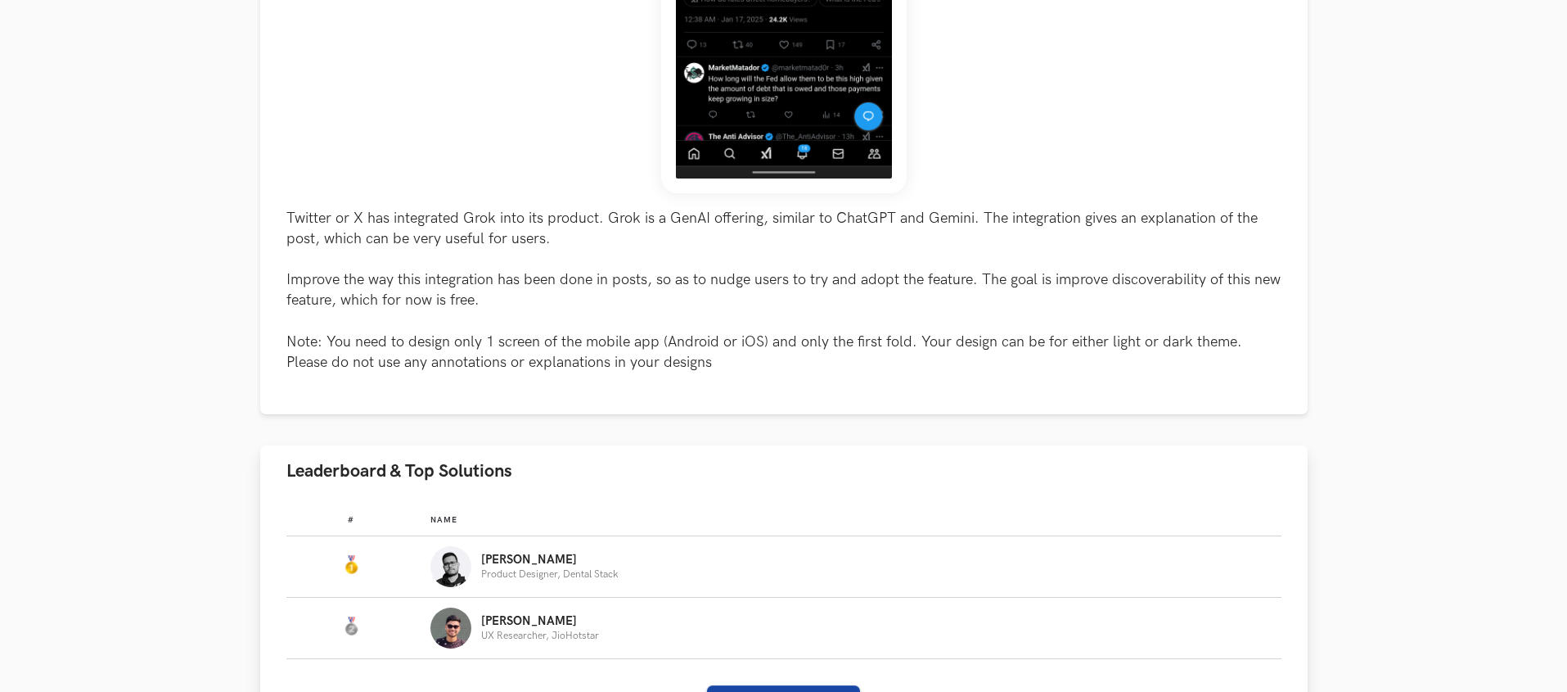
scroll to position [624, 0]
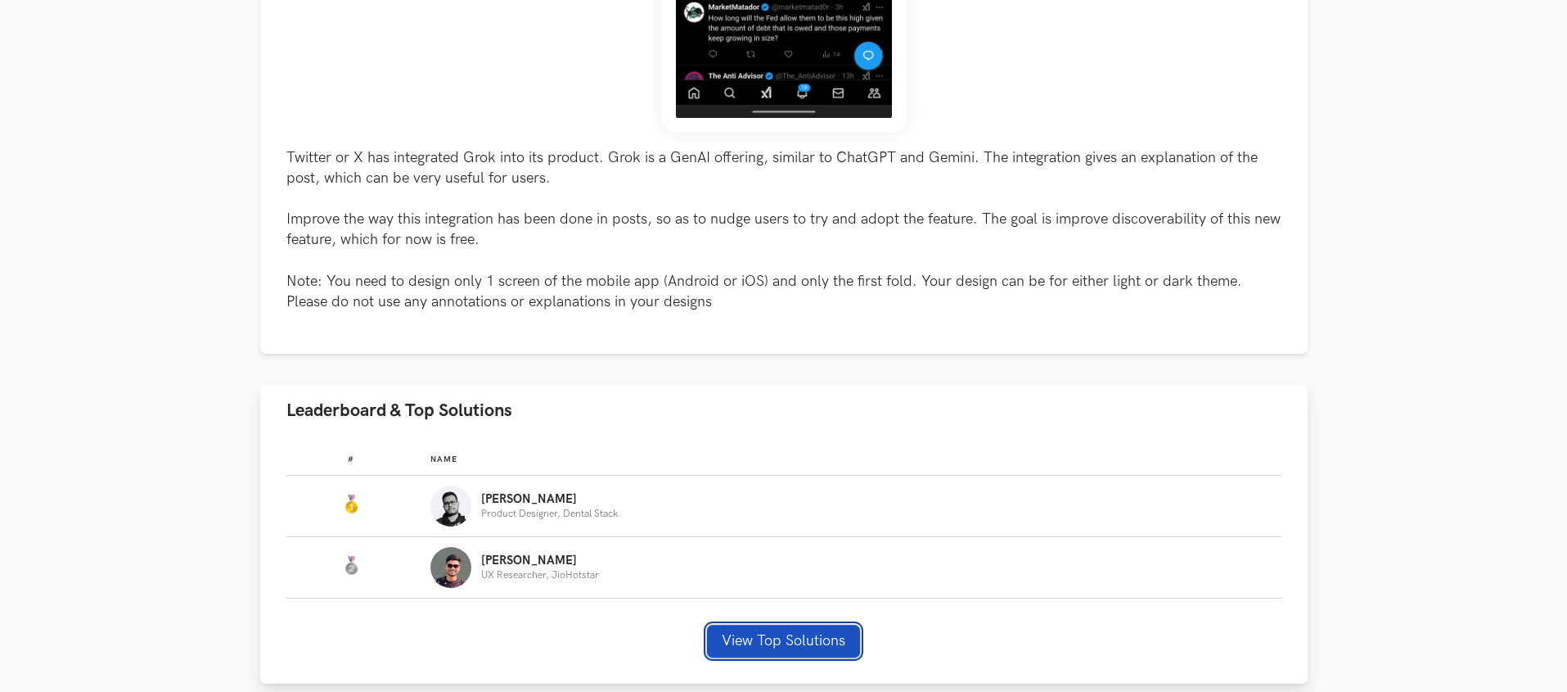
click at [744, 646] on button "View Top Solutions" at bounding box center [783, 640] width 153 height 33
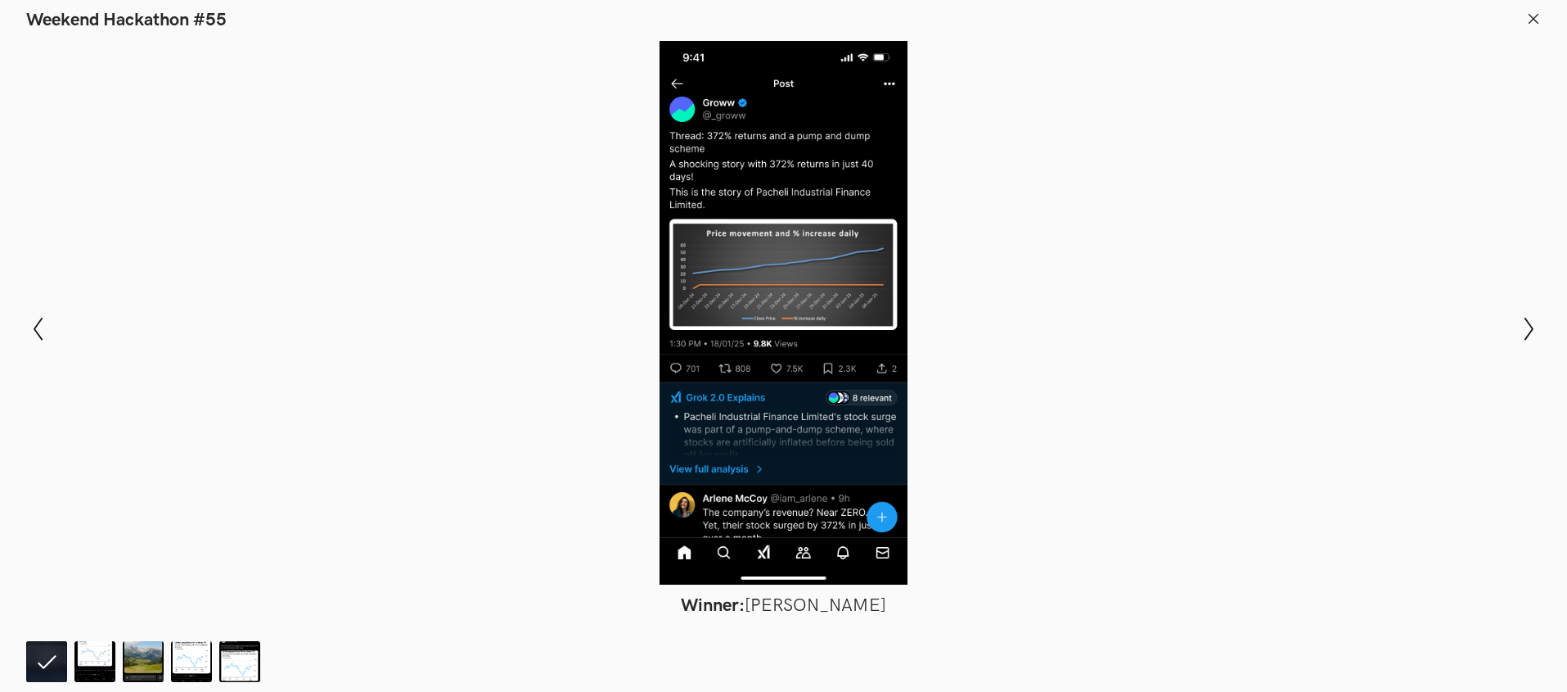
click at [1003, 412] on div at bounding box center [784, 312] width 1448 height 543
click at [1539, 321] on icon "Show next slide" at bounding box center [1529, 329] width 24 height 24
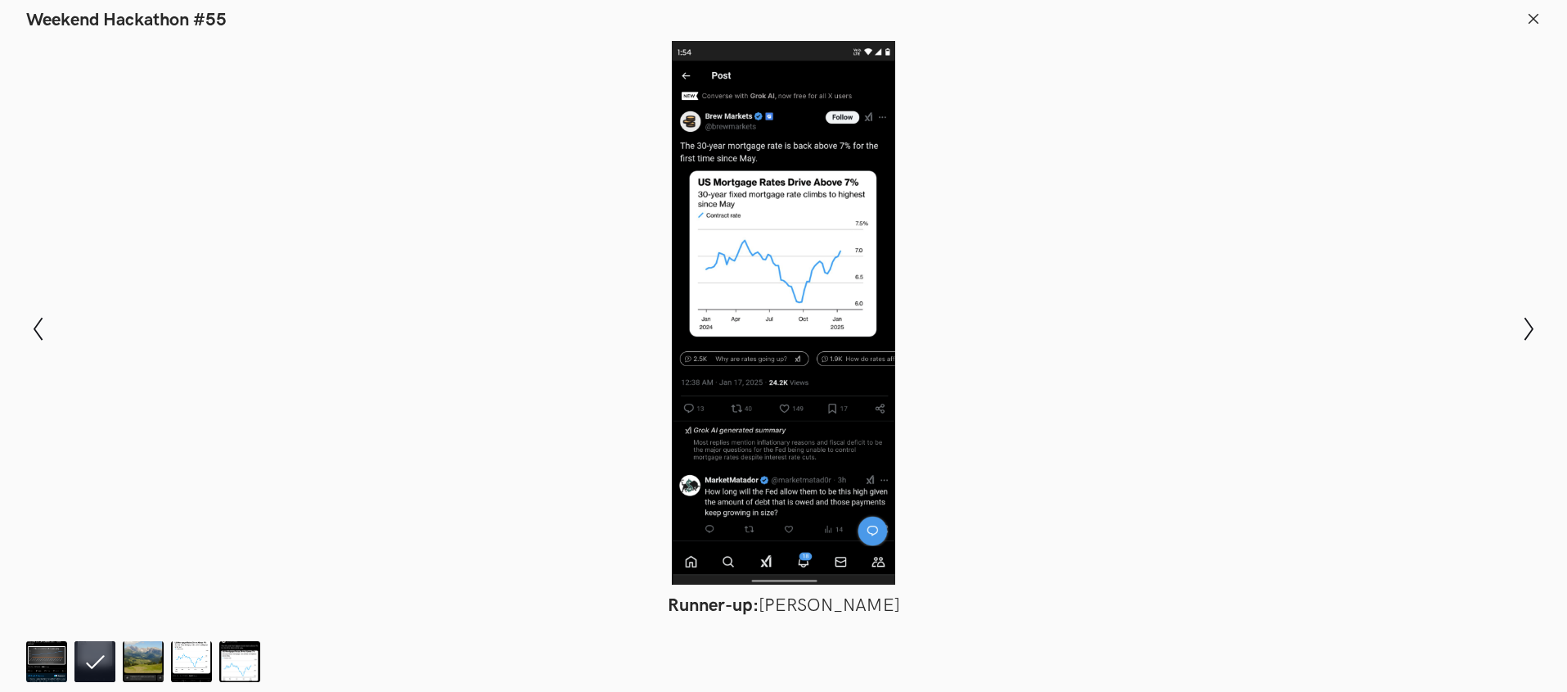
click at [1536, 7] on header "Weekend Hackathon #55" at bounding box center [783, 15] width 1567 height 31
click at [1533, 15] on icon at bounding box center [1533, 18] width 15 height 15
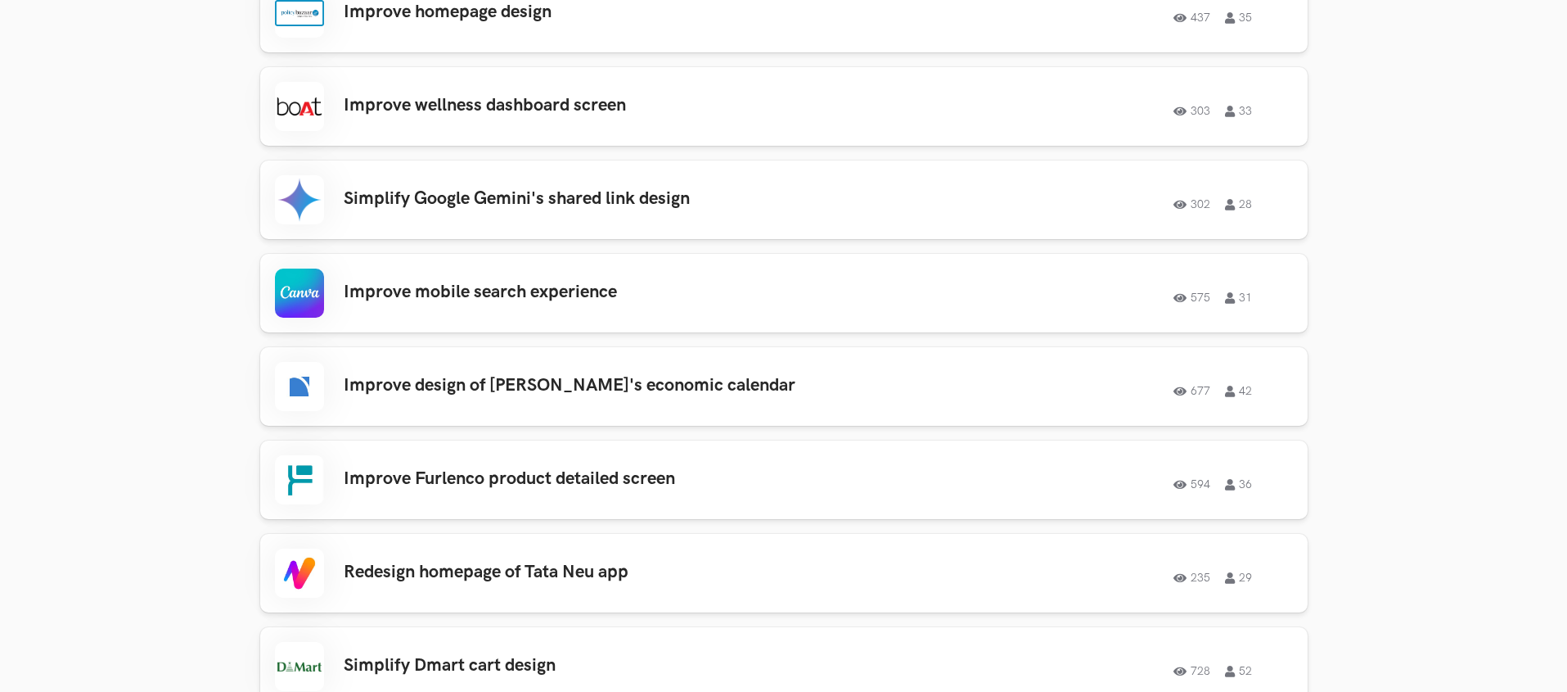
scroll to position [2090, 0]
click at [615, 305] on div "Improve mobile search experience 575 31 575 31" at bounding box center [784, 292] width 1018 height 49
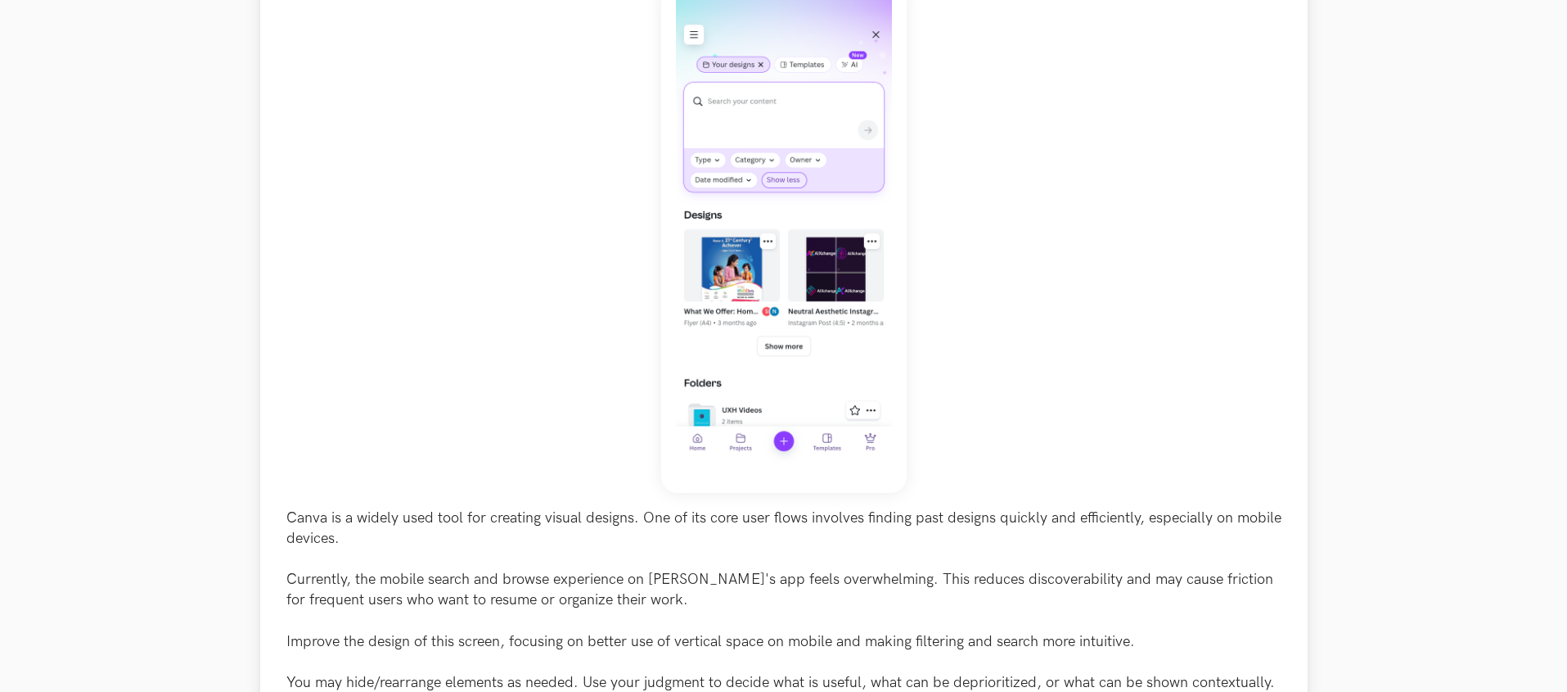
scroll to position [264, 0]
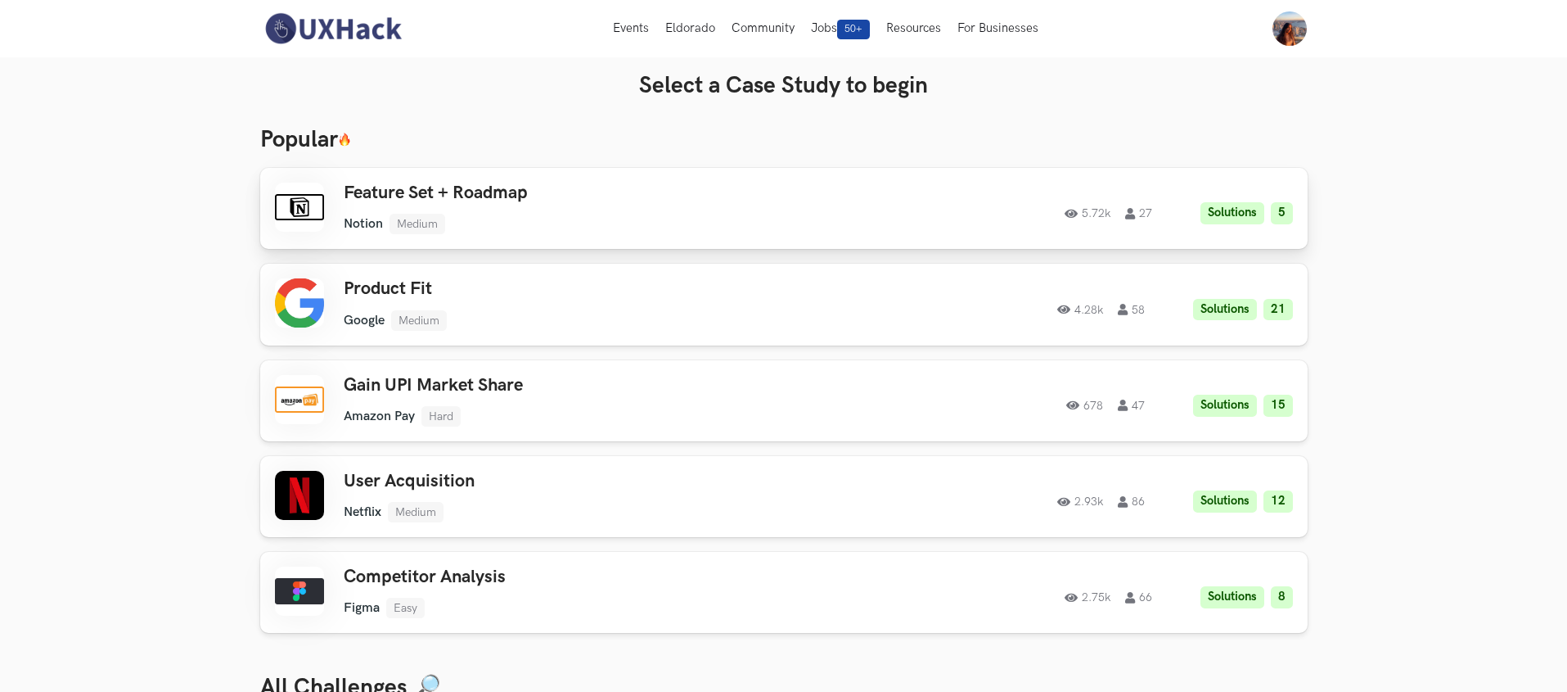
click at [464, 219] on ul "Notion Medium" at bounding box center [576, 224] width 465 height 20
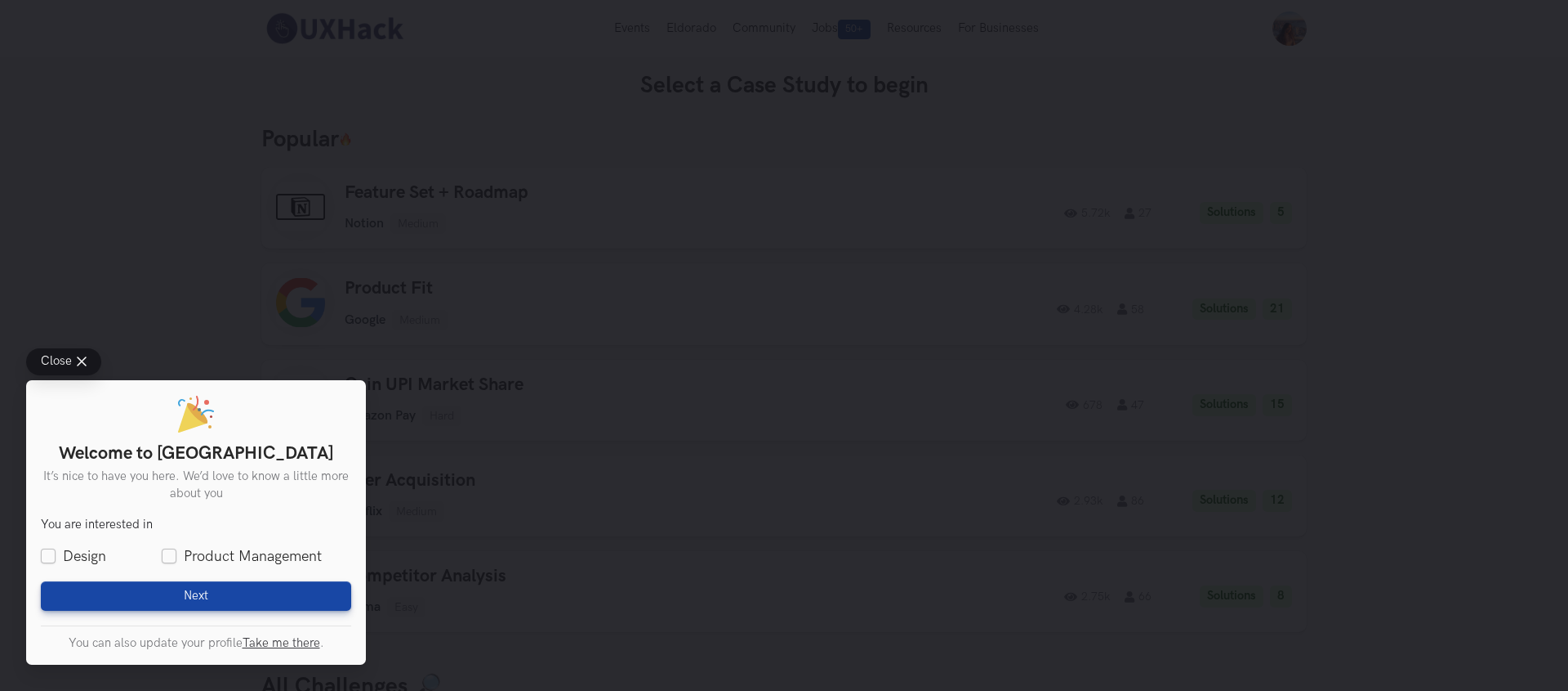
click at [113, 564] on ul "Design Product Management" at bounding box center [196, 556] width 310 height 20
click at [92, 559] on label "Design" at bounding box center [73, 556] width 65 height 20
click at [56, 559] on input "Design" at bounding box center [48, 556] width 15 height 15
checkbox input "true"
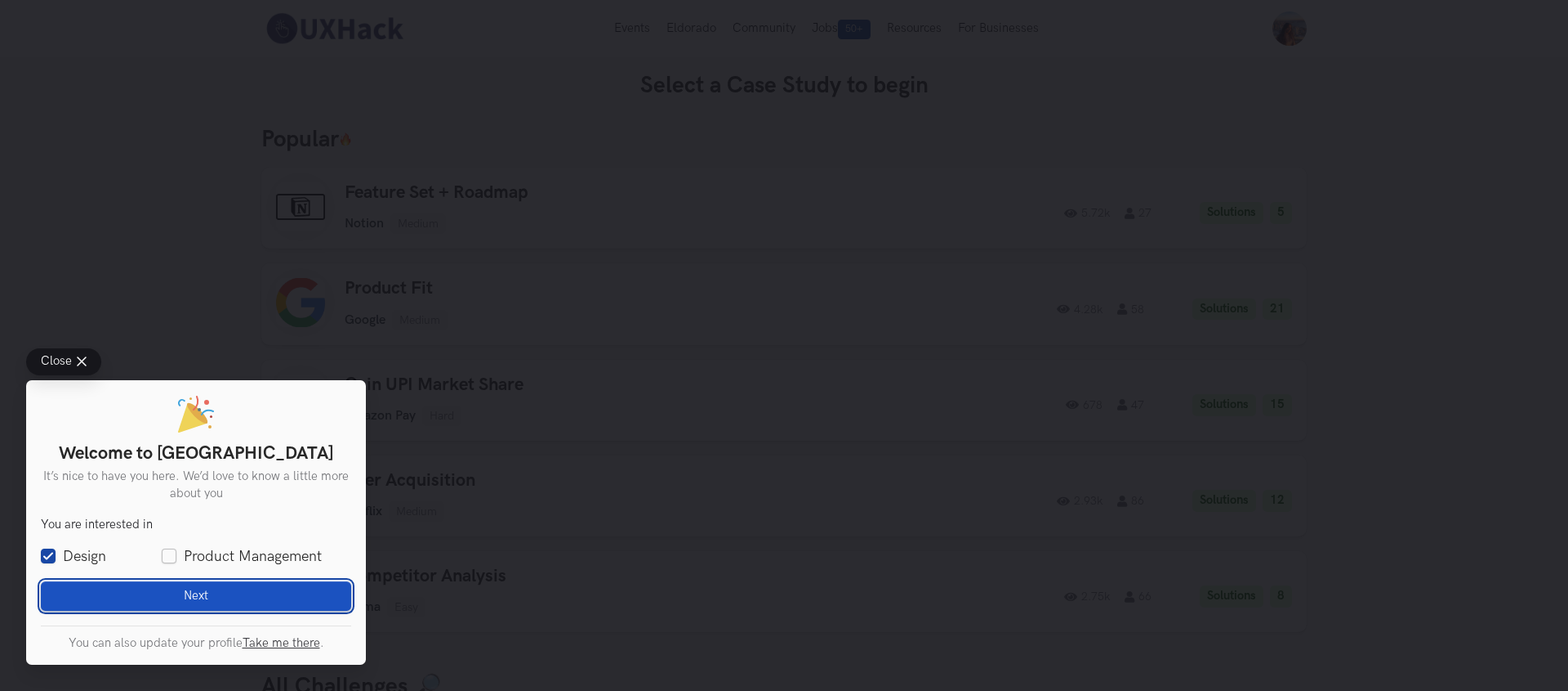
click at [128, 589] on button "Next Loading" at bounding box center [196, 595] width 310 height 29
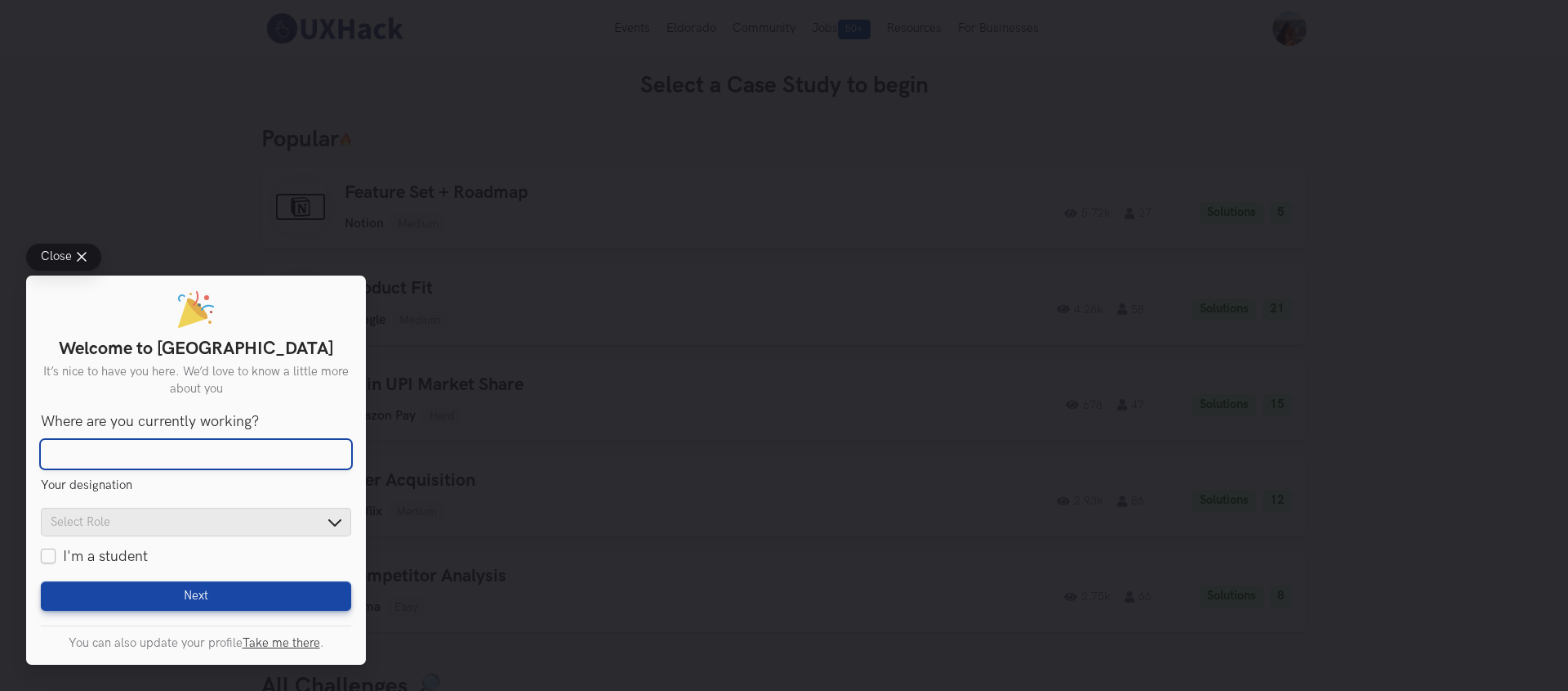
click at [172, 456] on input "Where are you currently working?" at bounding box center [196, 453] width 310 height 29
type input "Amazon"
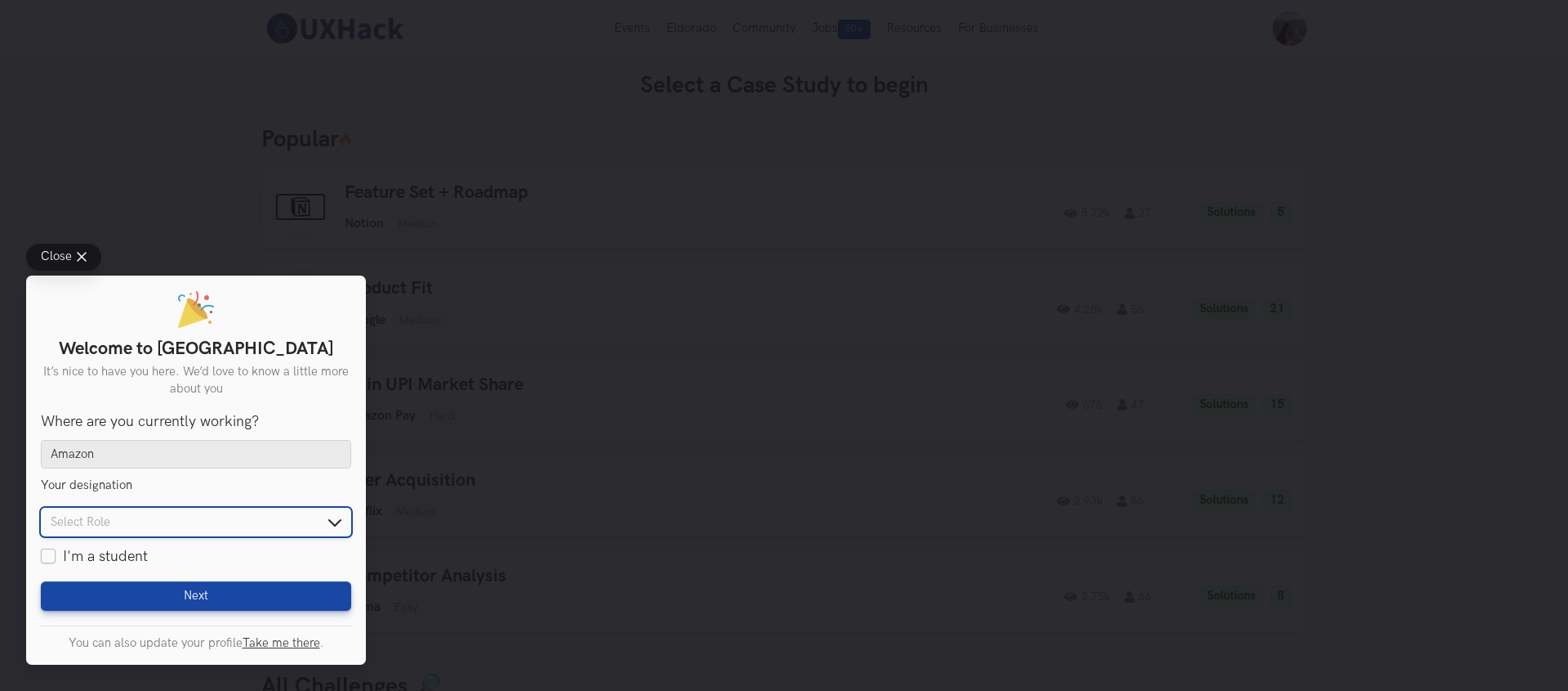
click at [186, 531] on input "text" at bounding box center [196, 521] width 310 height 29
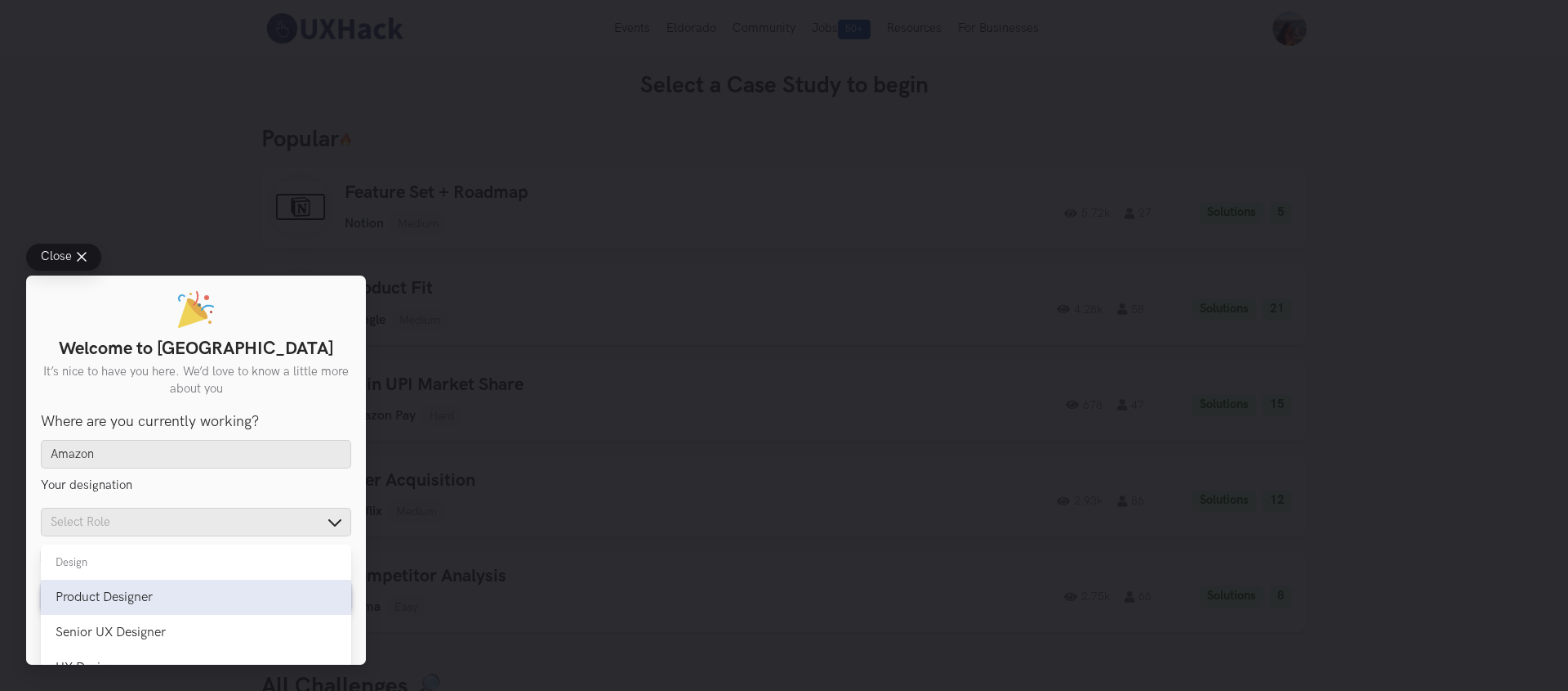
click at [138, 596] on div "Product Designer" at bounding box center [197, 597] width 281 height 16
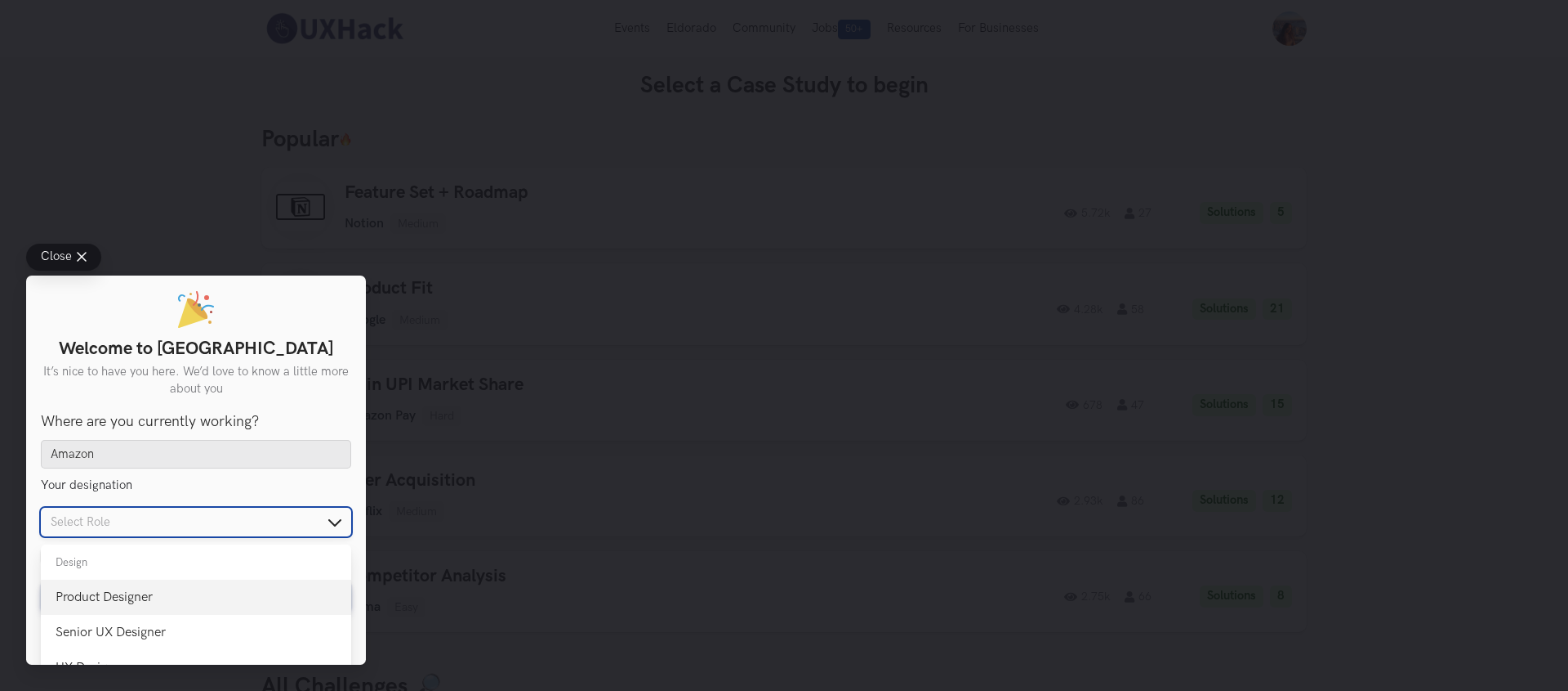
type input "Product Designer"
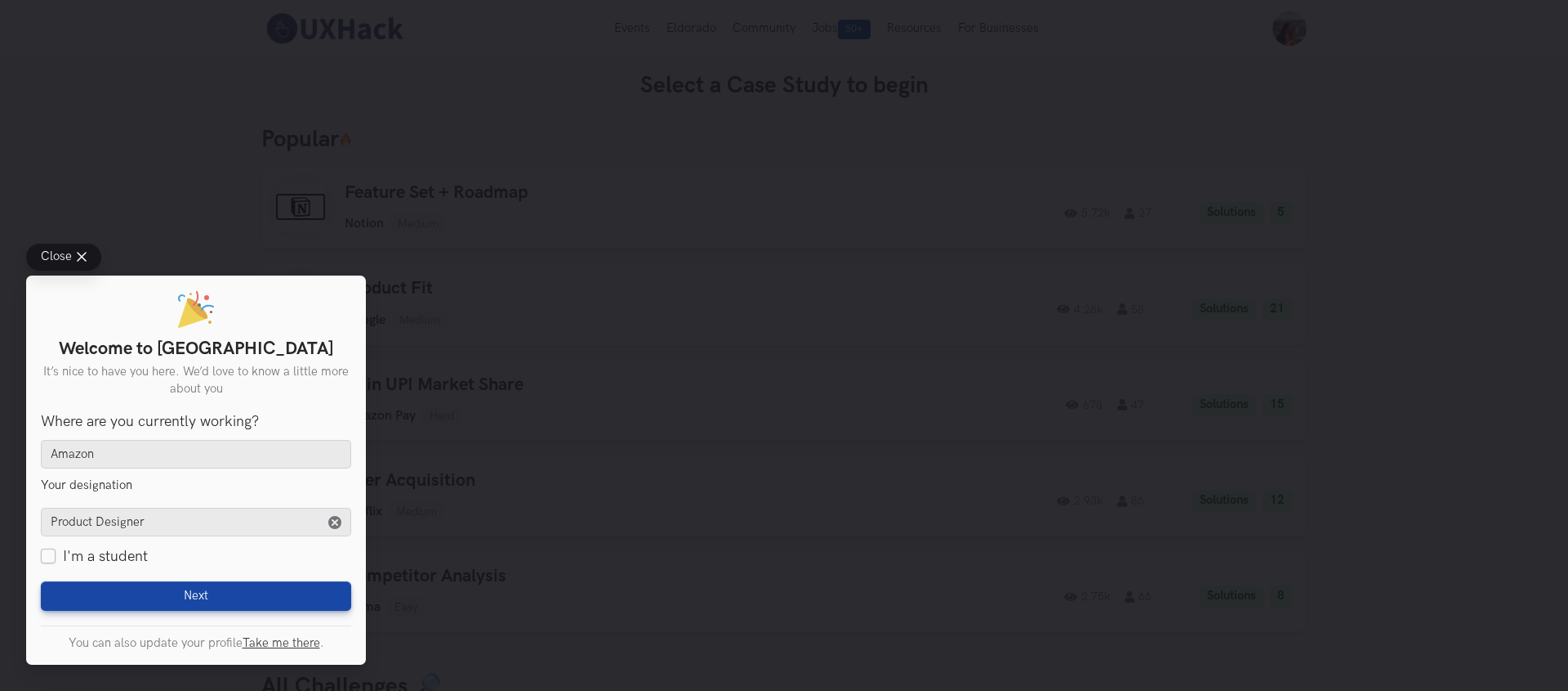
click at [200, 611] on div "Welcome to UXHack It’s nice to have you here. We’d love to know a little more a…" at bounding box center [196, 470] width 339 height 389
click at [228, 597] on button "Next Loading" at bounding box center [196, 595] width 310 height 29
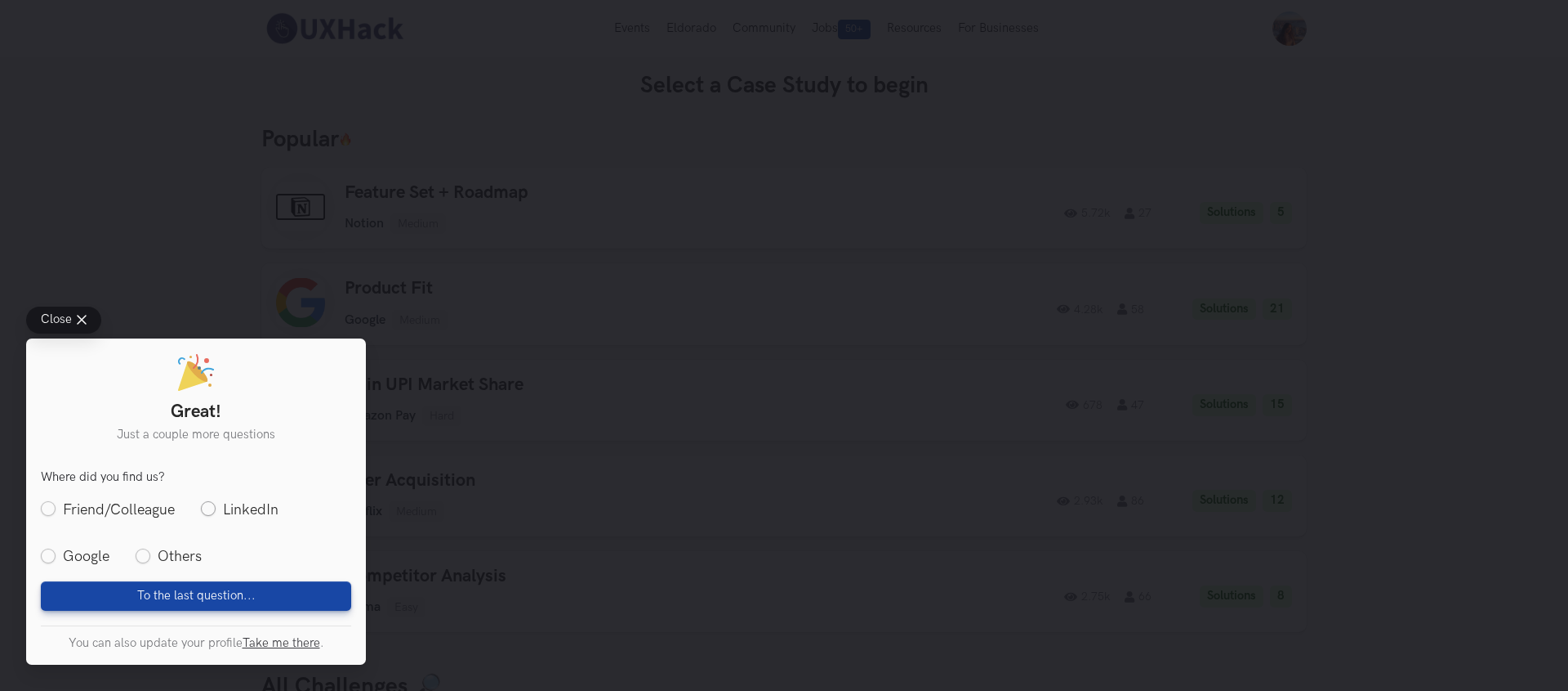
click at [258, 517] on label "LinkedIn" at bounding box center [240, 509] width 78 height 20
click at [216, 516] on input "LinkedIn" at bounding box center [208, 508] width 15 height 15
radio input "true"
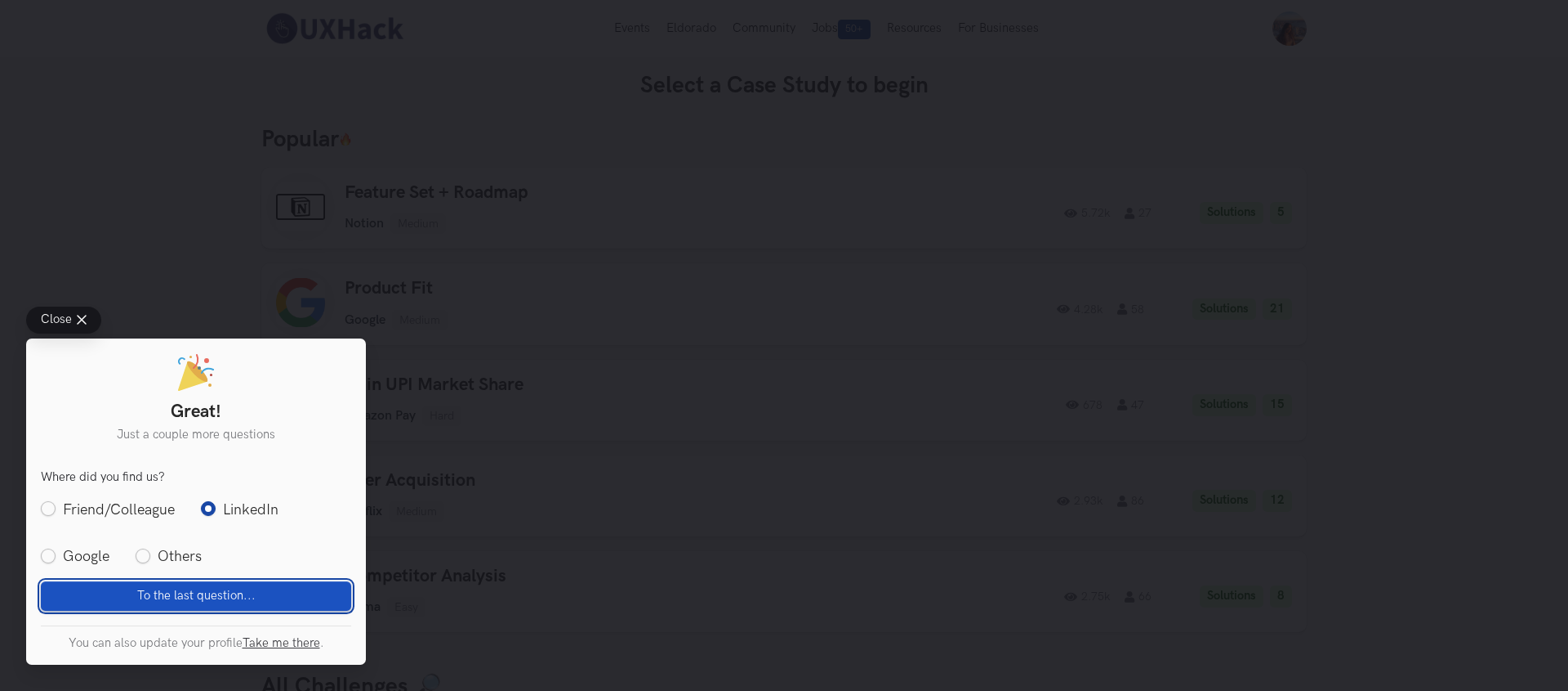
click at [232, 601] on span "To the last question..." at bounding box center [196, 595] width 119 height 15
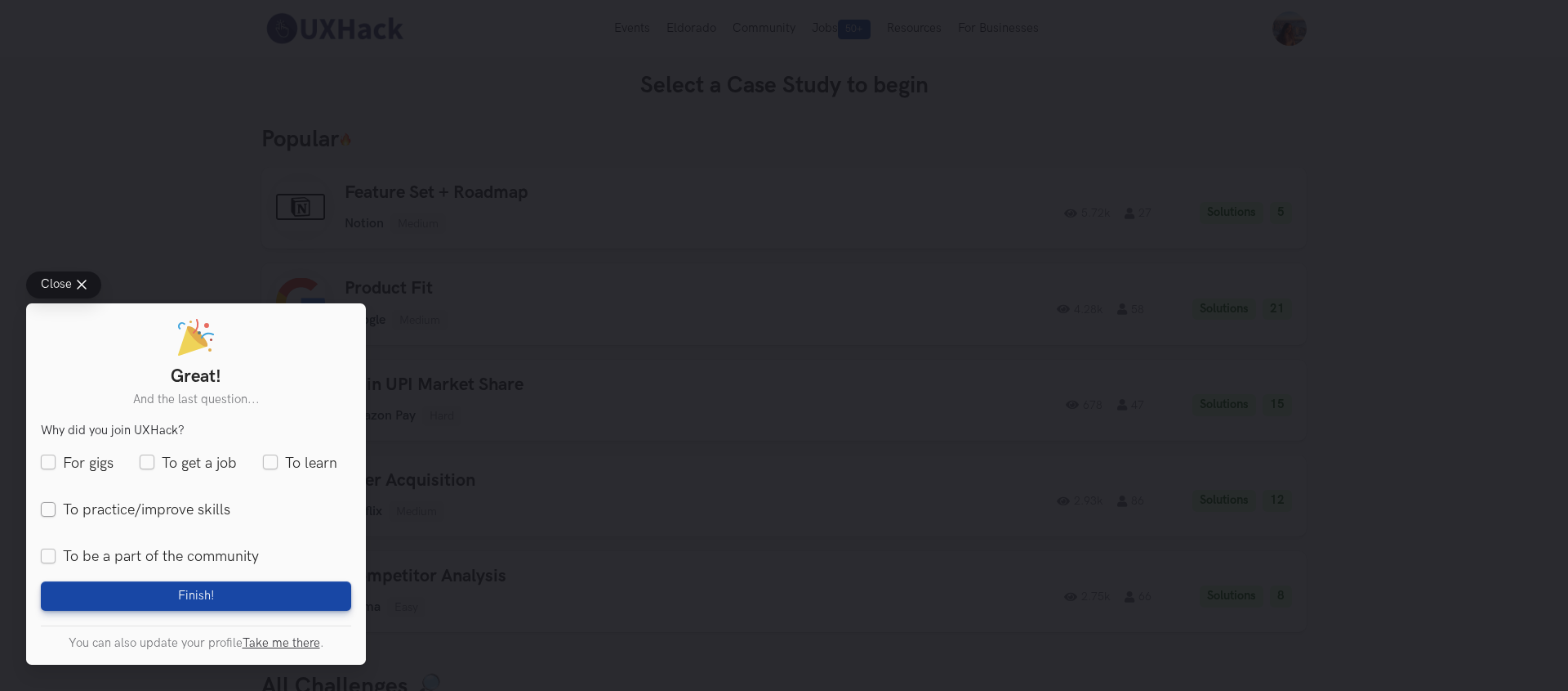
click at [187, 501] on label "To practice/improve skills" at bounding box center [136, 509] width 190 height 20
click at [56, 501] on input "To practice/improve skills" at bounding box center [48, 508] width 15 height 15
checkbox input "true"
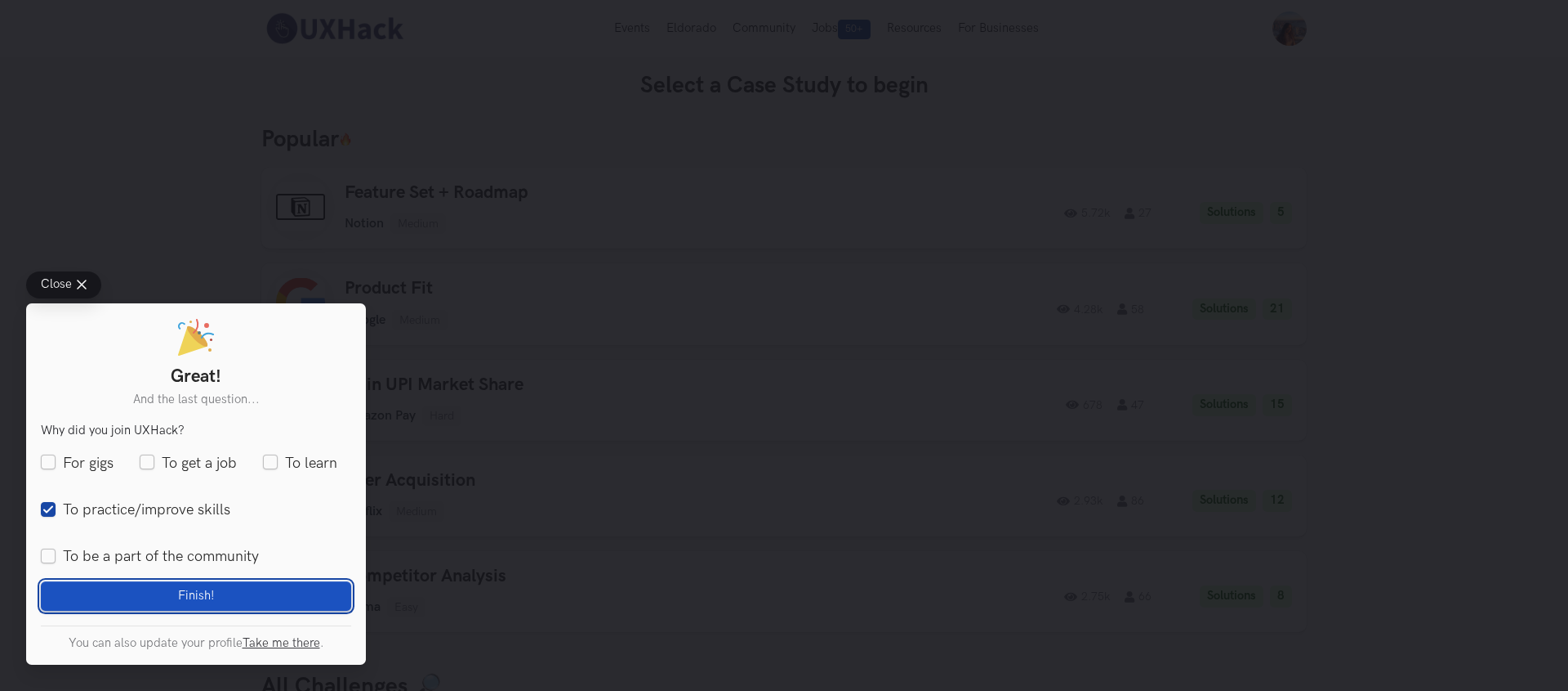
click at [216, 590] on button "Finish! Loading" at bounding box center [196, 595] width 310 height 29
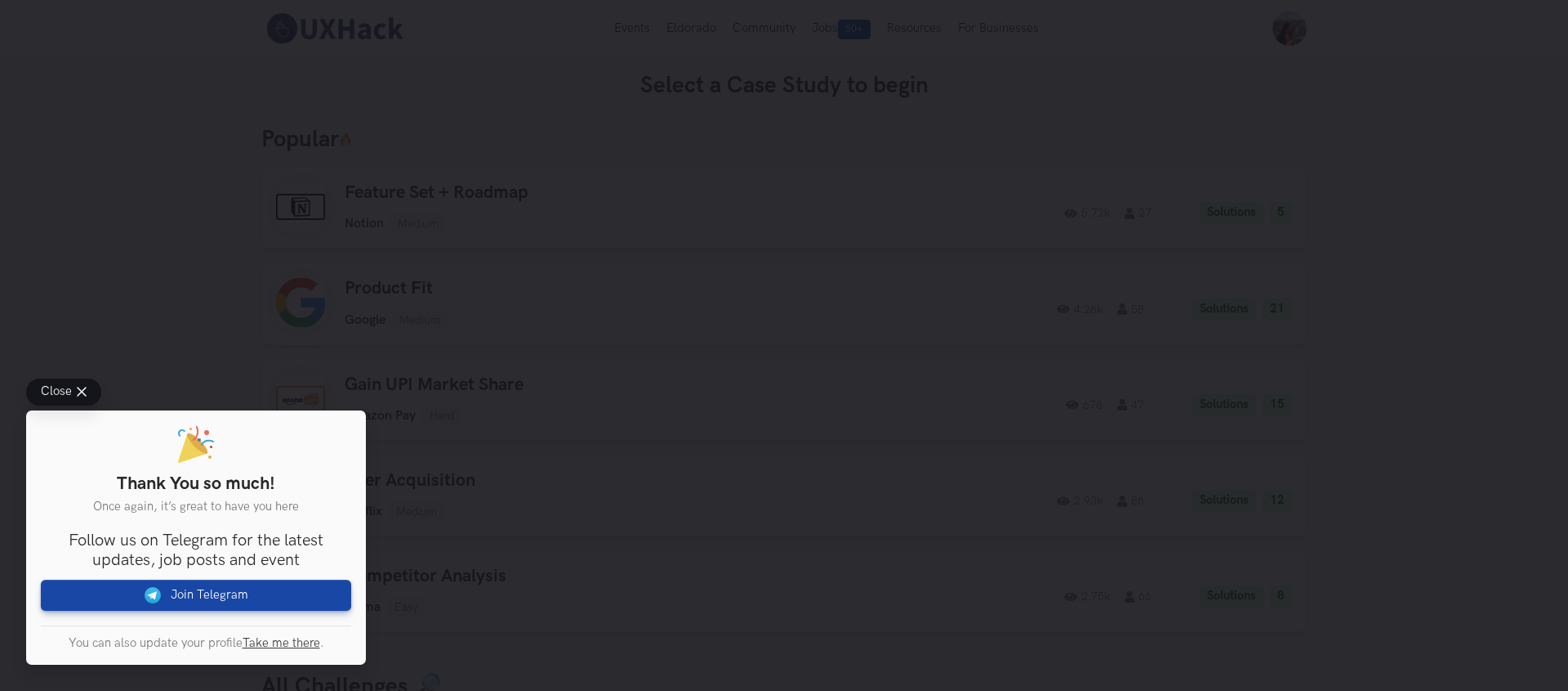
click at [83, 387] on icon at bounding box center [82, 392] width 10 height 10
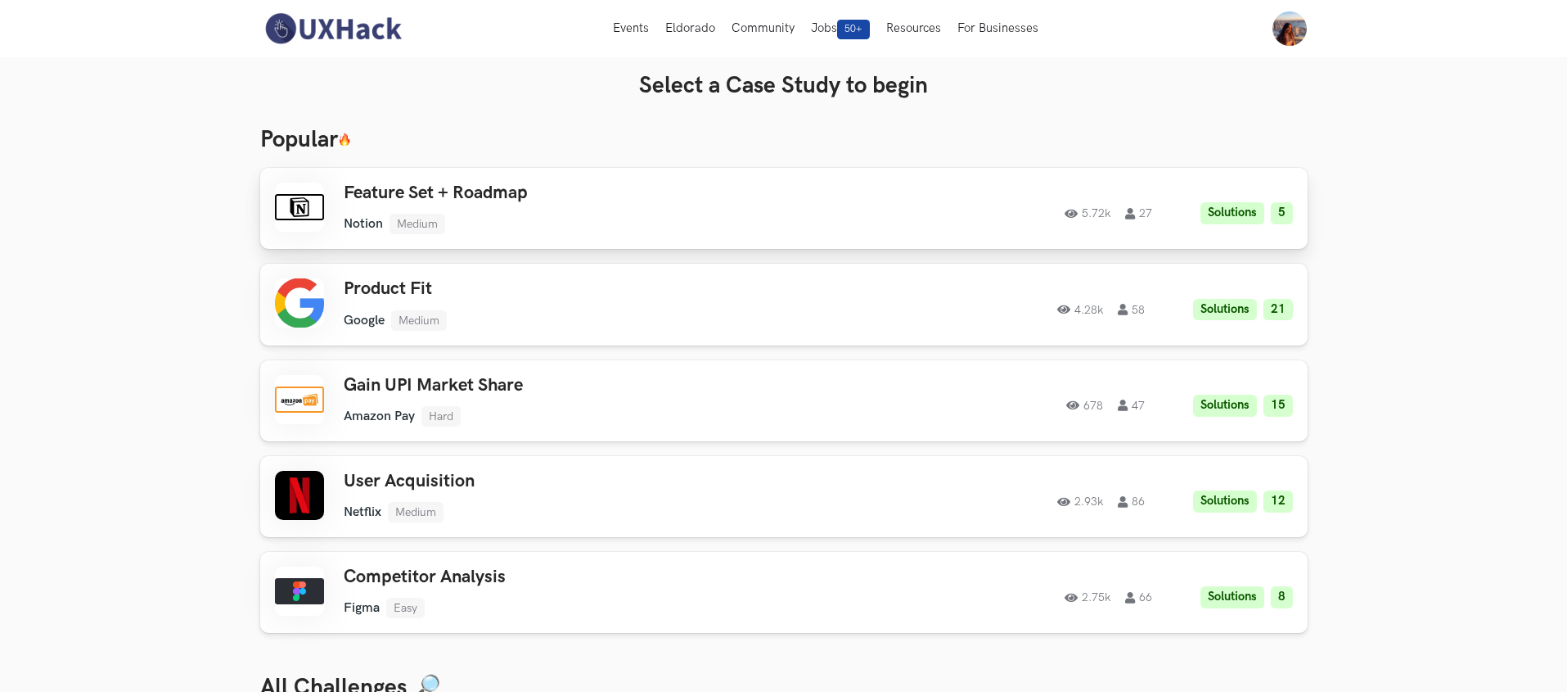
click at [498, 184] on h3 "Feature Set + Roadmap" at bounding box center [576, 192] width 465 height 21
click at [505, 313] on ul "Google Medium" at bounding box center [576, 320] width 465 height 20
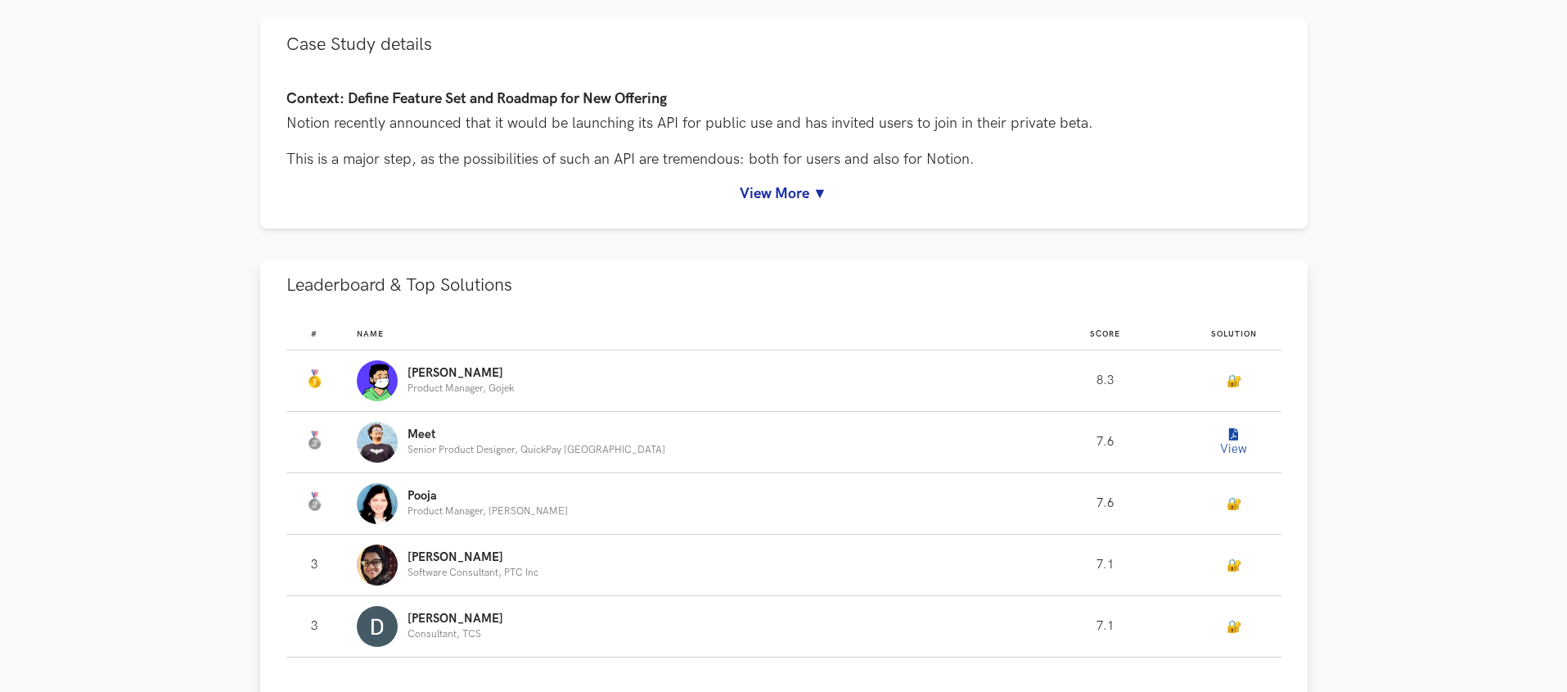
scroll to position [750, 0]
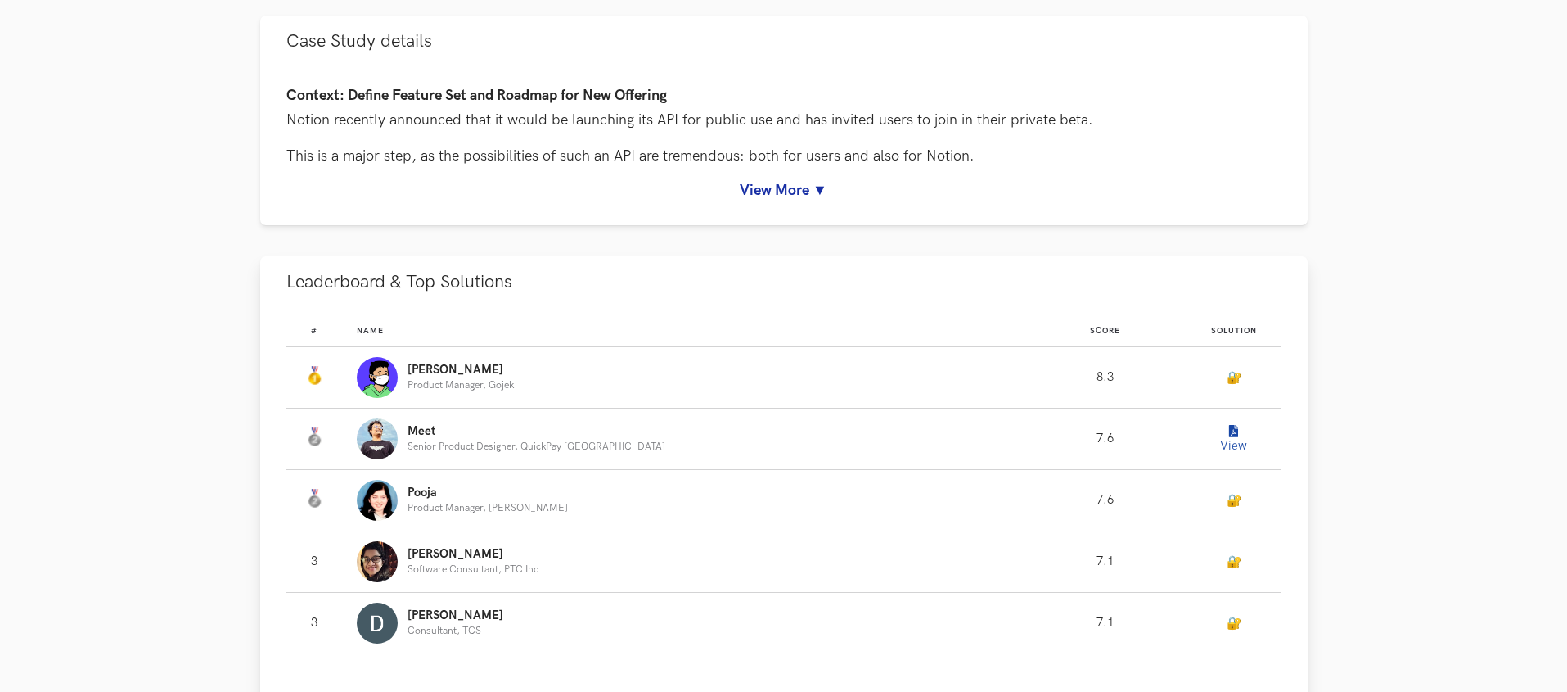
click at [1229, 438] on icon "Leaderboard" at bounding box center [1233, 432] width 9 height 12
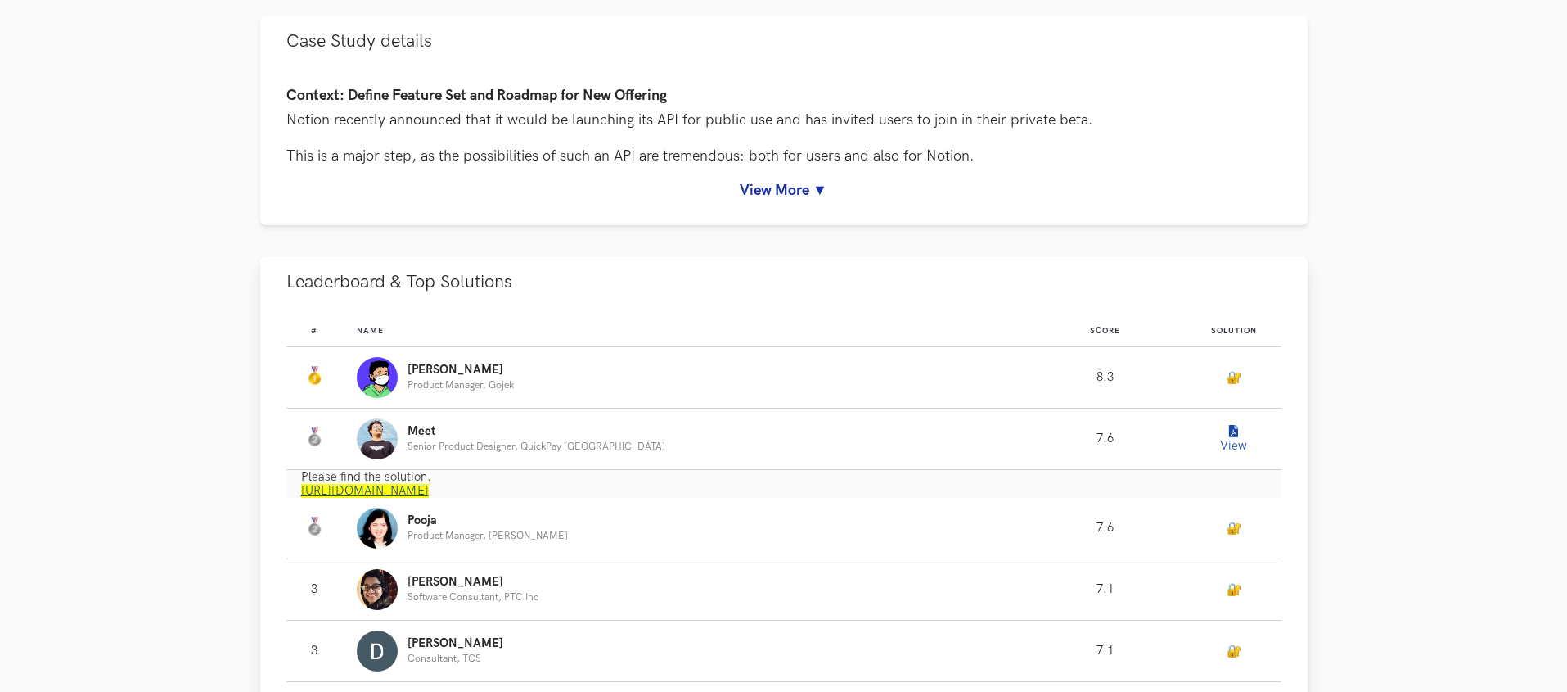
click at [429, 490] on link "[URL][DOMAIN_NAME]" at bounding box center [365, 491] width 128 height 14
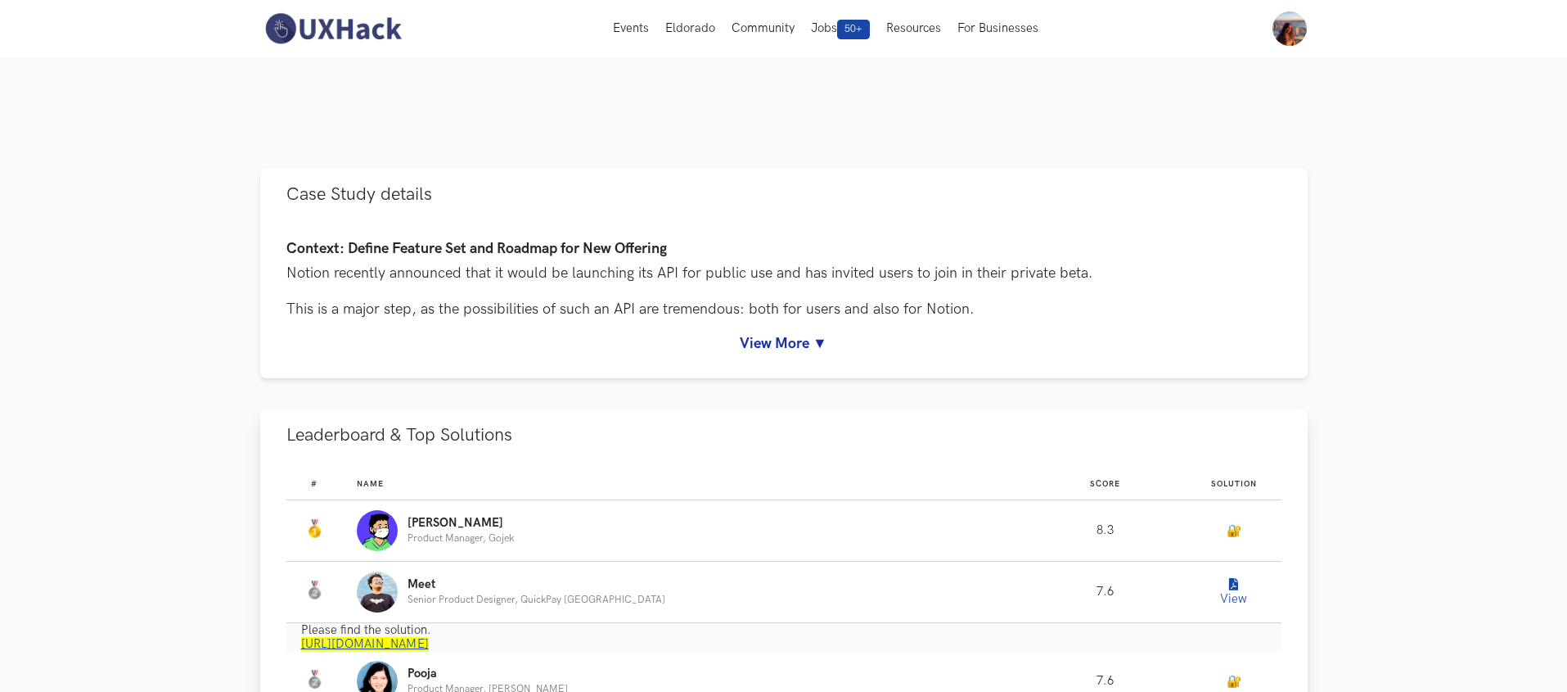
scroll to position [486, 0]
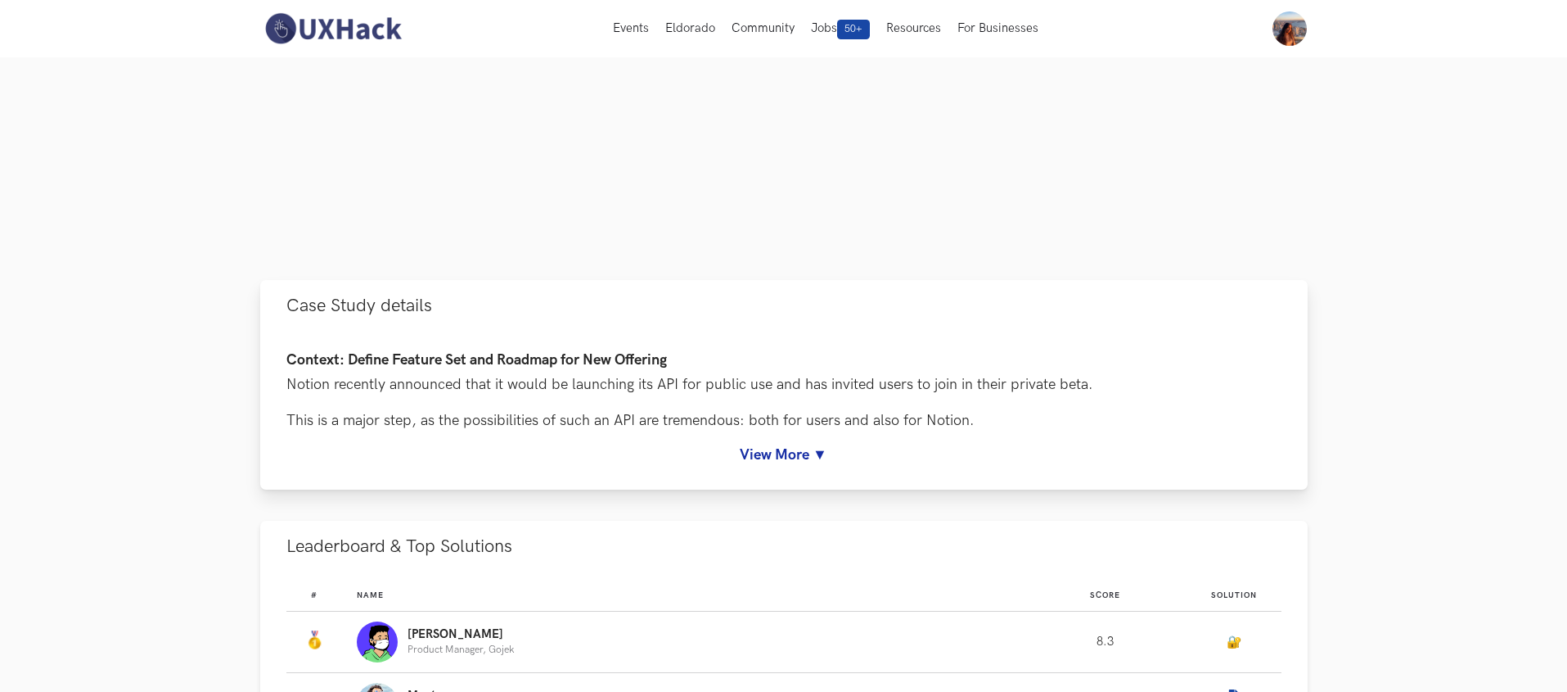
click at [786, 456] on link "View More ▼" at bounding box center [783, 454] width 995 height 17
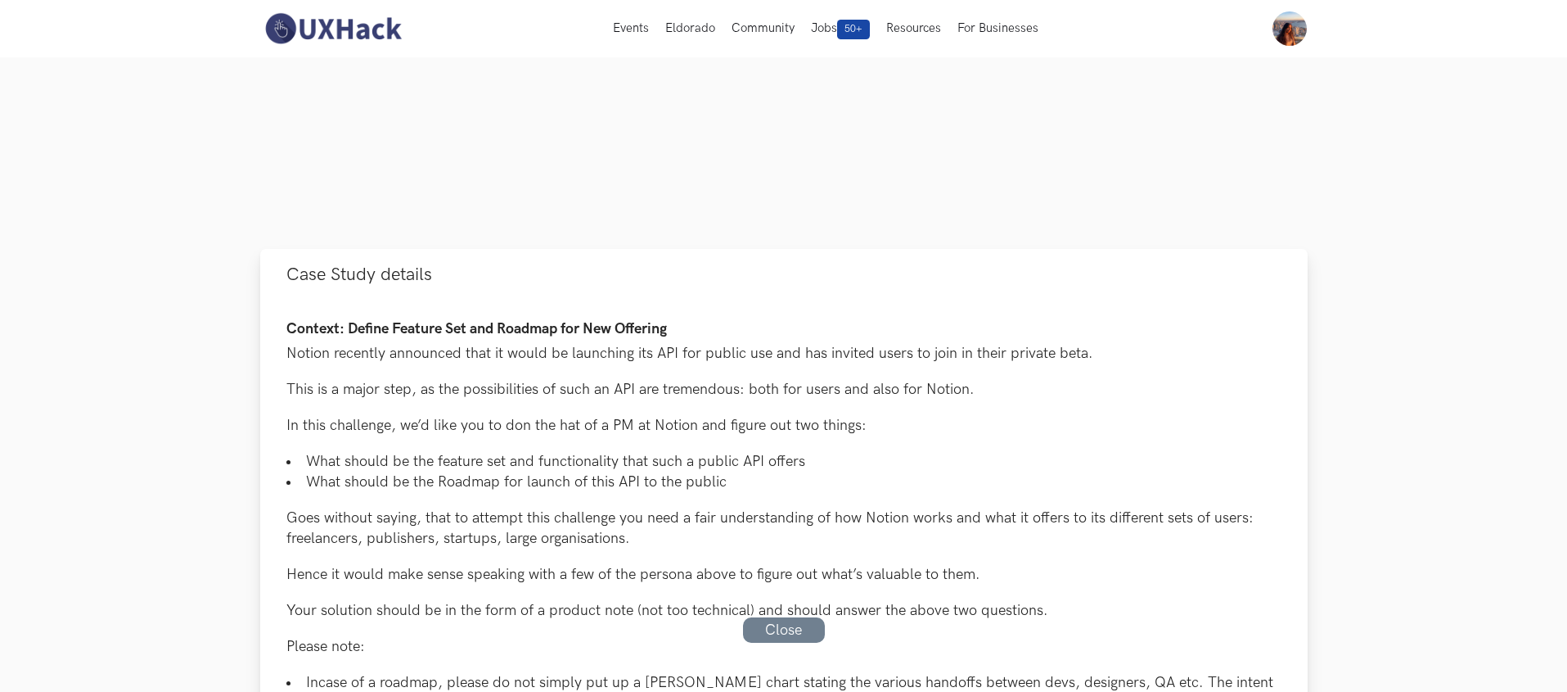
scroll to position [0, 0]
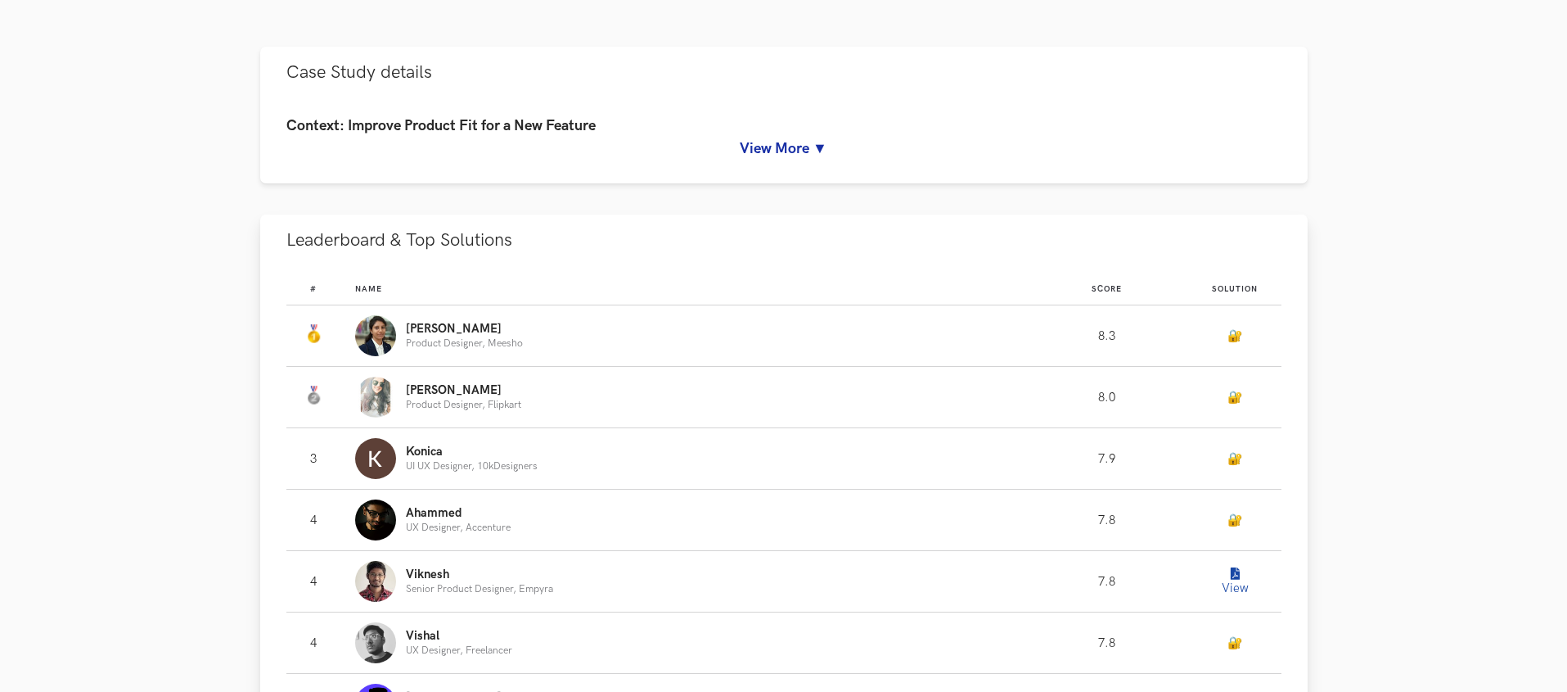
scroll to position [739, 0]
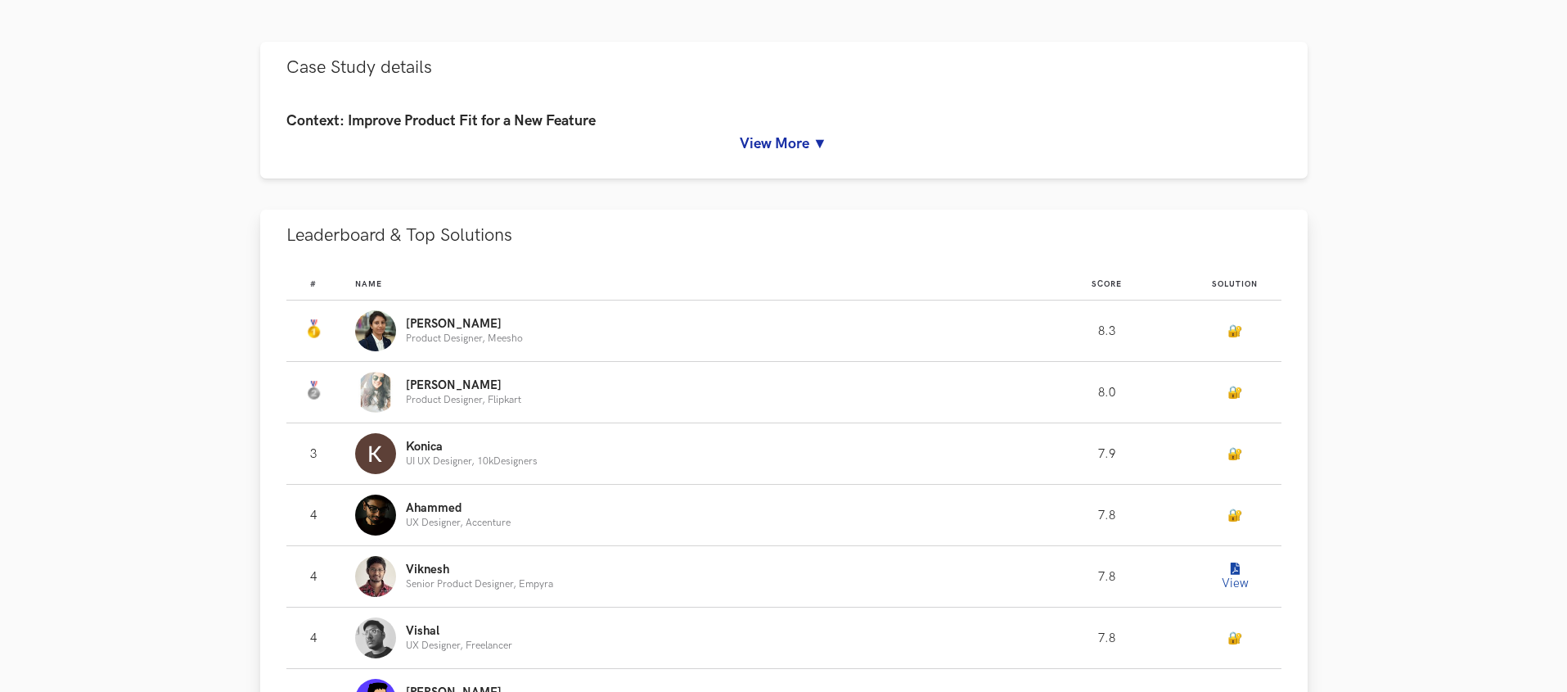
click at [1241, 575] on button "View" at bounding box center [1235, 576] width 33 height 33
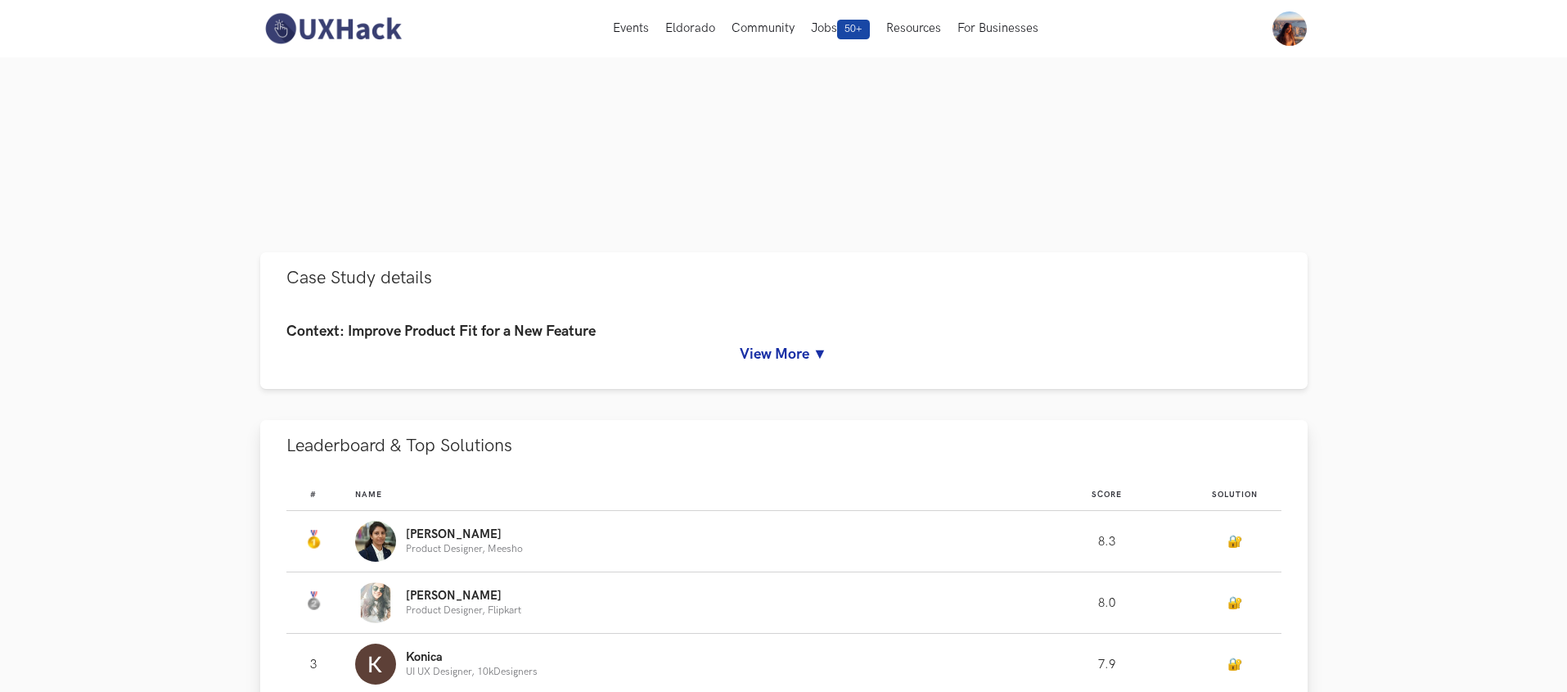
scroll to position [469, 0]
